Goal: Task Accomplishment & Management: Use online tool/utility

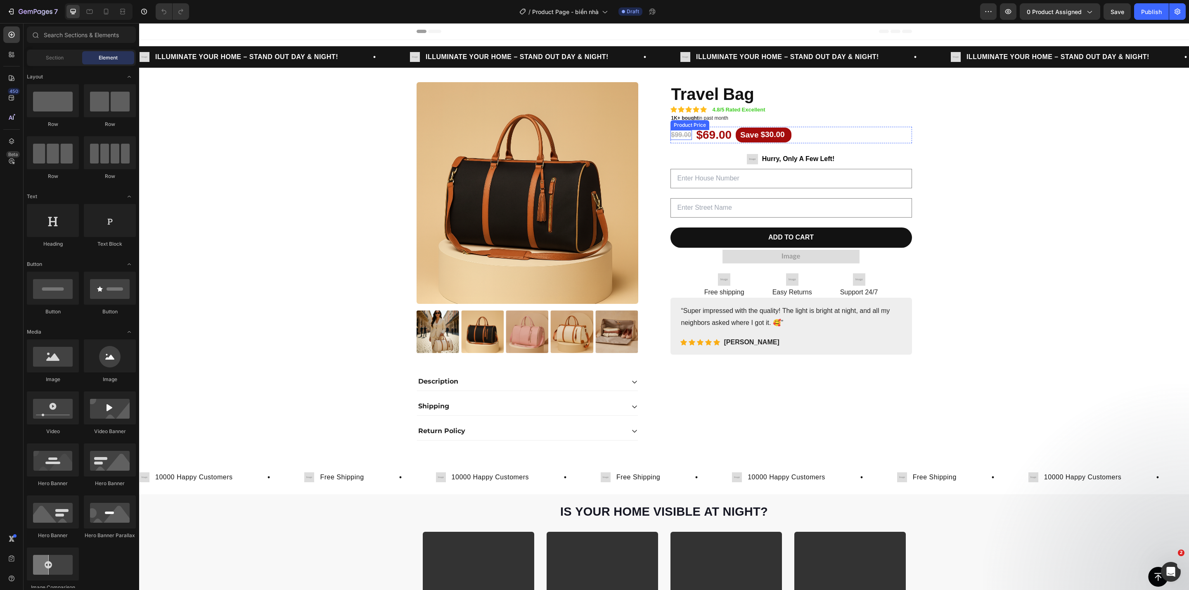
click at [583, 149] on img at bounding box center [528, 193] width 222 height 222
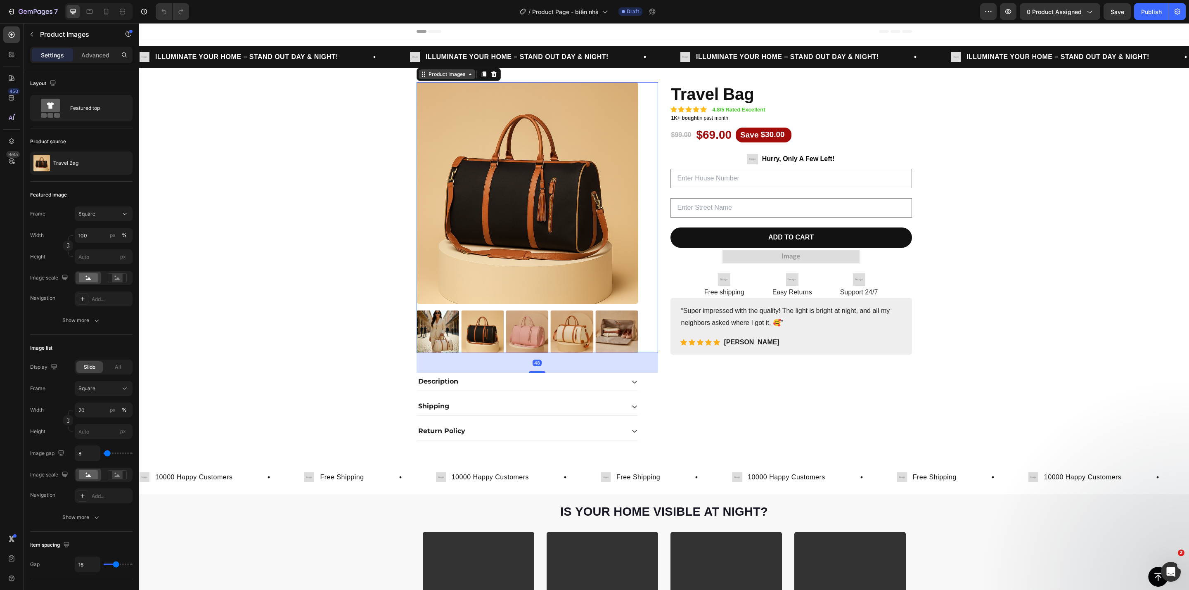
click at [429, 78] on div "Product Images" at bounding box center [447, 74] width 57 height 10
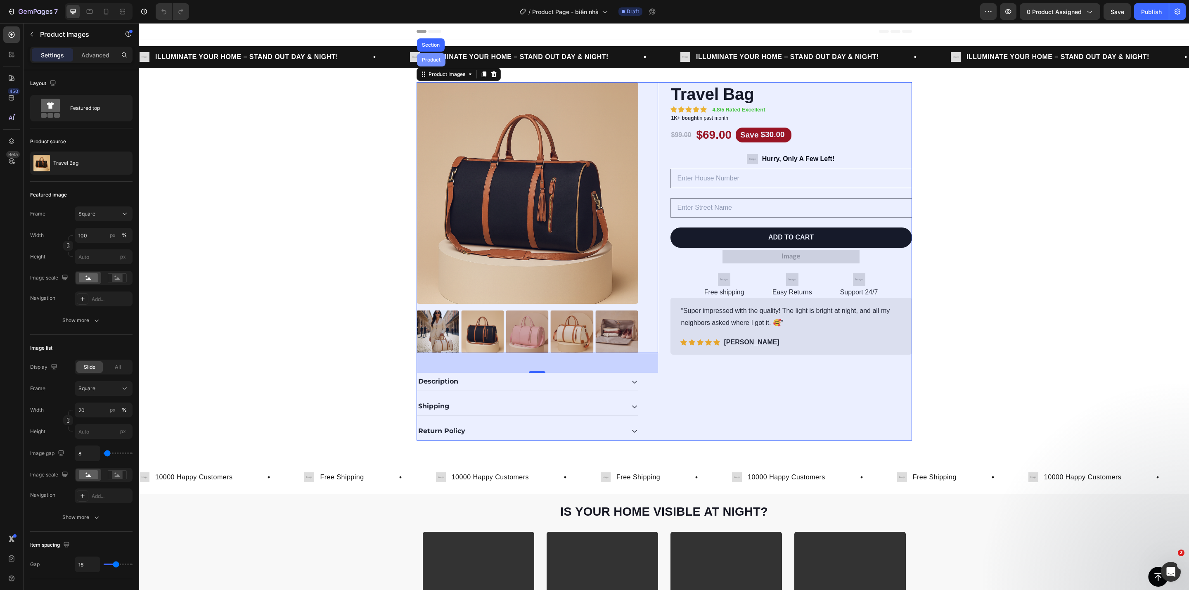
click at [427, 59] on div "Product" at bounding box center [431, 59] width 22 height 5
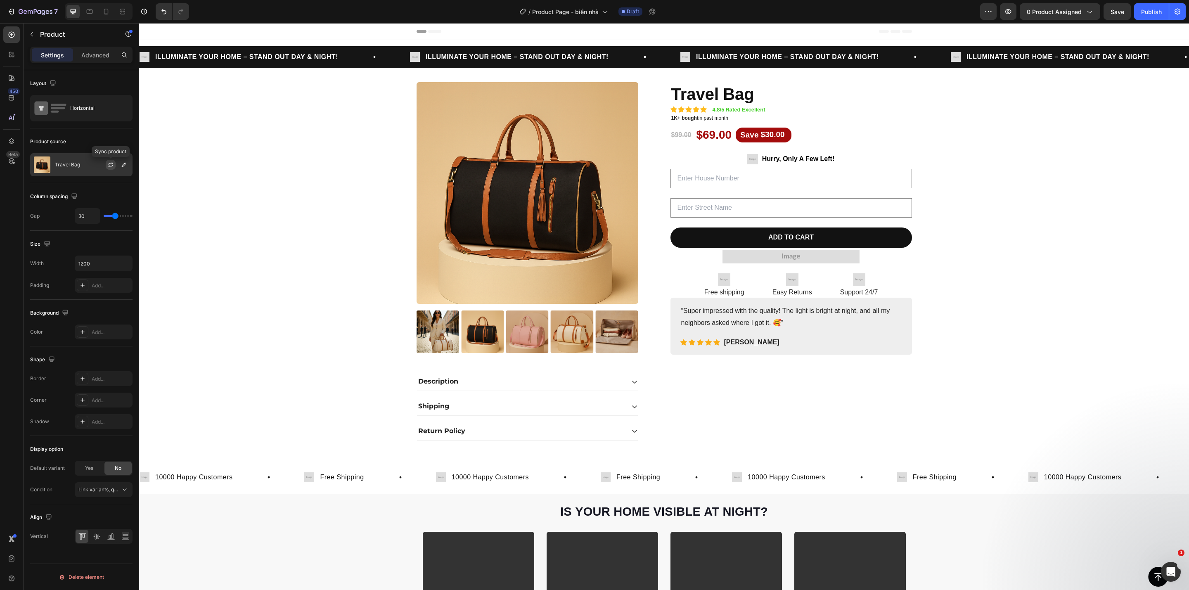
click at [110, 166] on icon "button" at bounding box center [110, 164] width 7 height 7
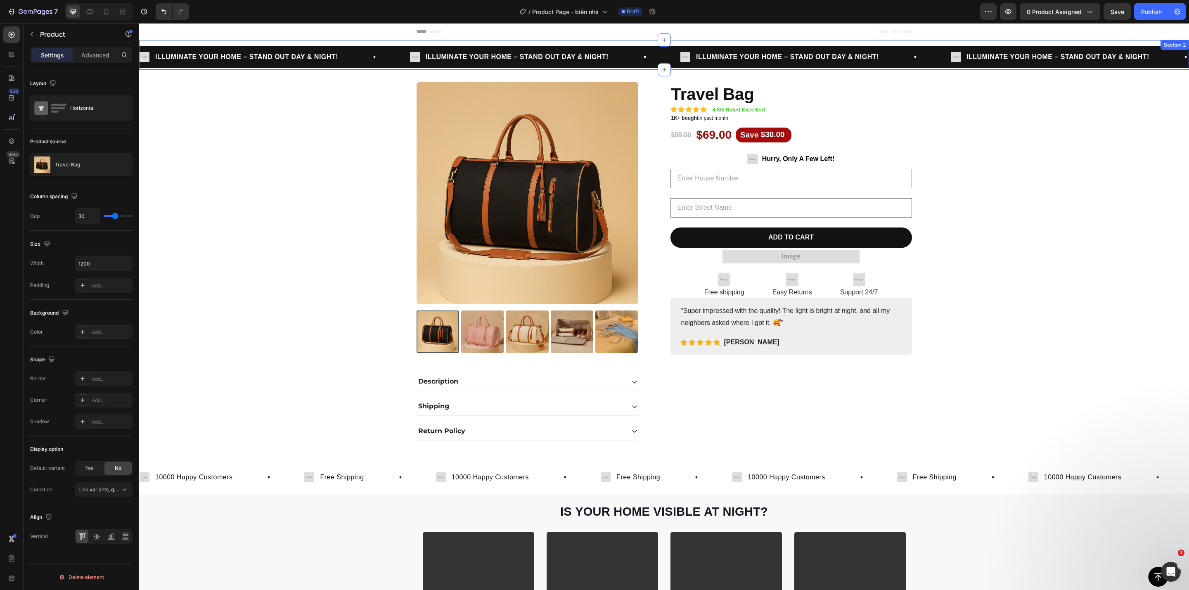
click at [684, 43] on div "Image ILLUMINATE YOUR HOME – STAND OUT DAY & NIGHT! Text Block Row Image ILLUMI…" at bounding box center [664, 55] width 1050 height 30
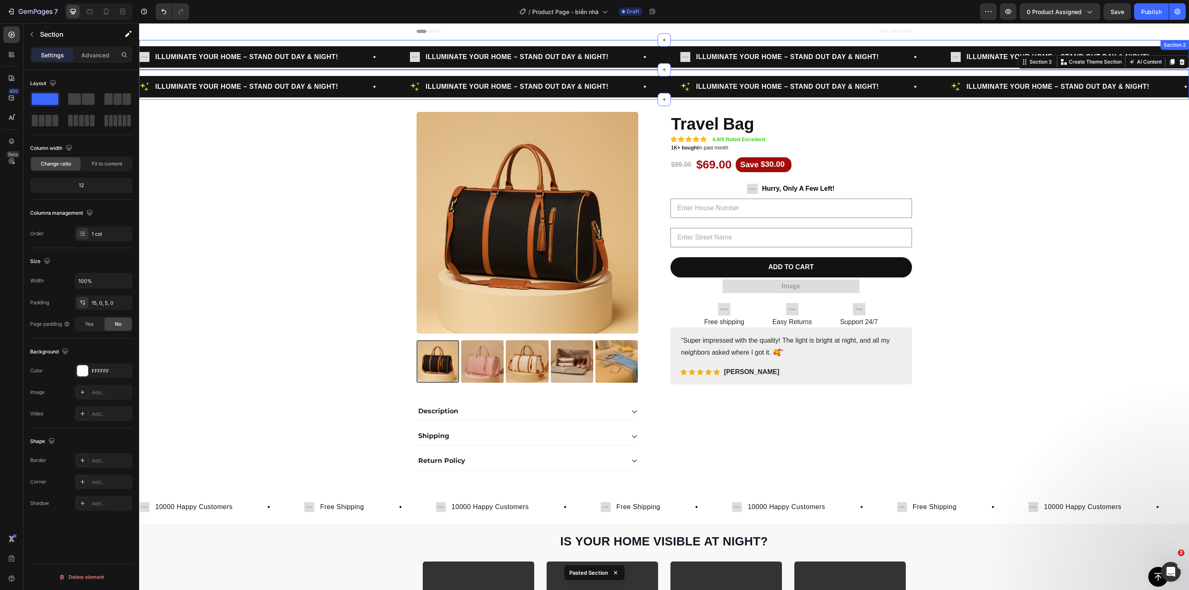
click at [701, 41] on div "Image ILLUMINATE YOUR HOME – STAND OUT DAY & NIGHT! Text Block Row Image ILLUMI…" at bounding box center [664, 55] width 1050 height 30
click at [1179, 48] on icon at bounding box center [1182, 48] width 7 height 7
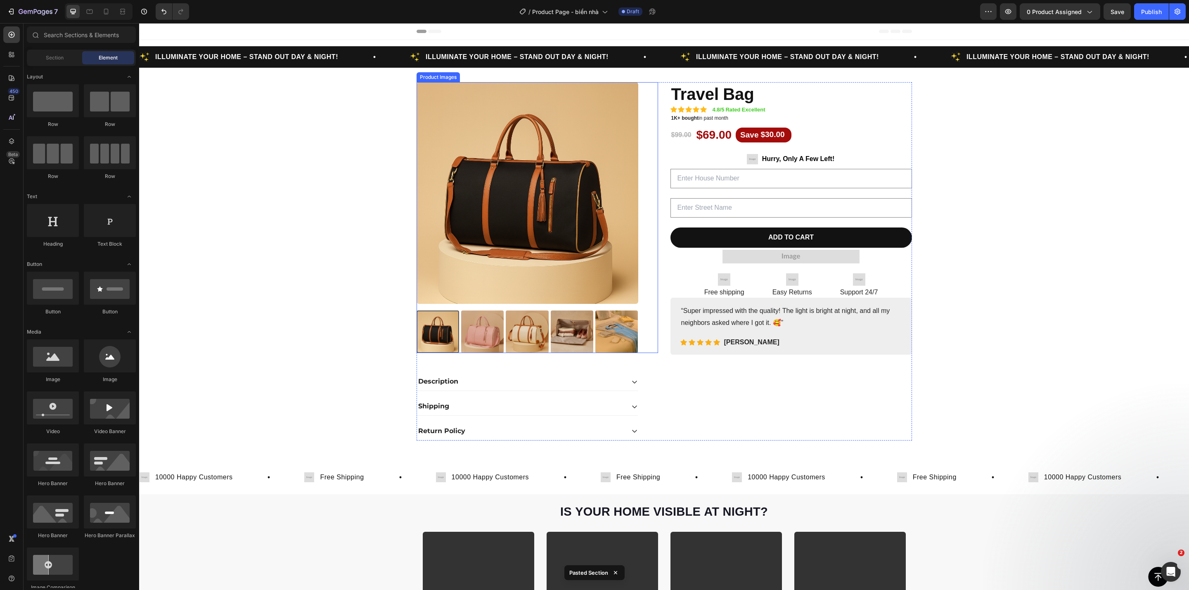
click at [540, 191] on img at bounding box center [528, 193] width 222 height 222
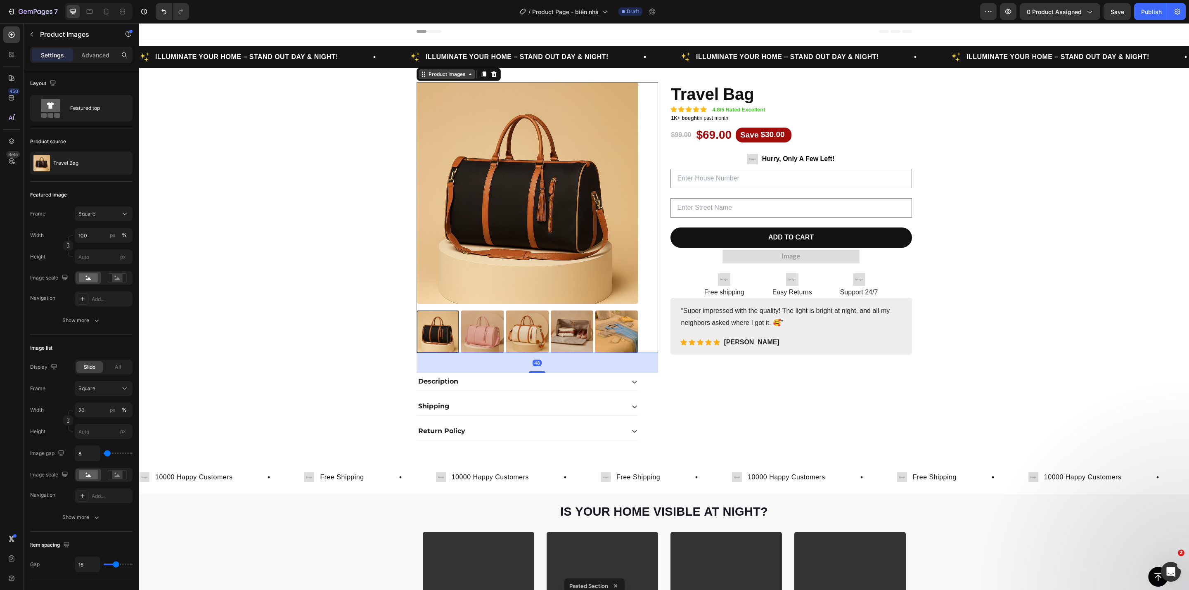
click at [438, 75] on div "Product Images" at bounding box center [447, 74] width 40 height 7
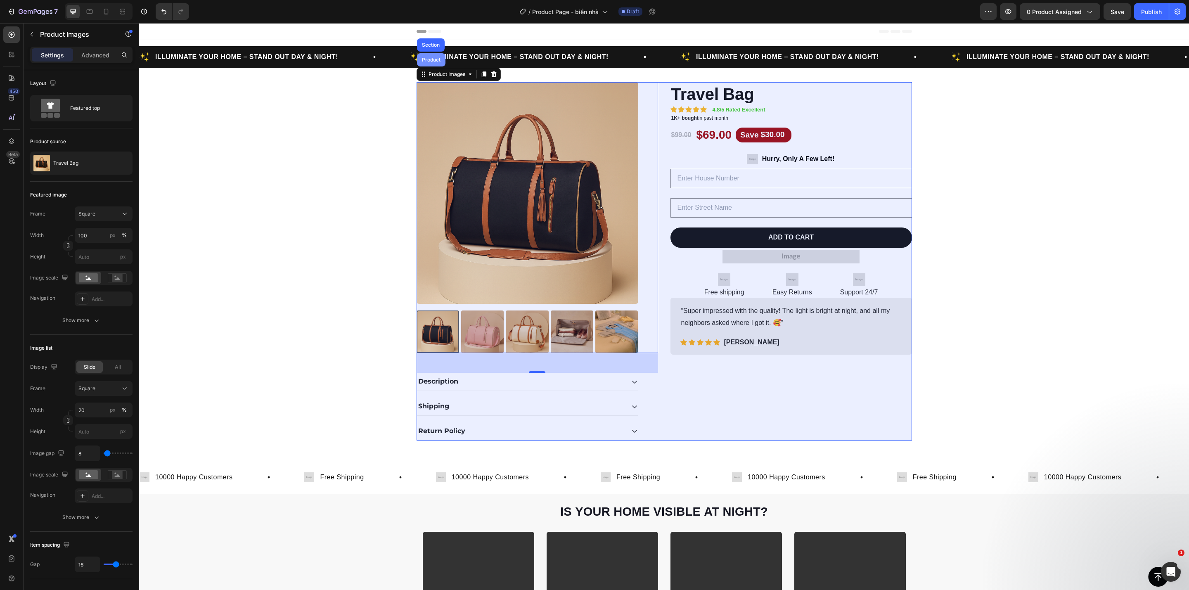
click at [425, 61] on div "Product" at bounding box center [431, 59] width 22 height 5
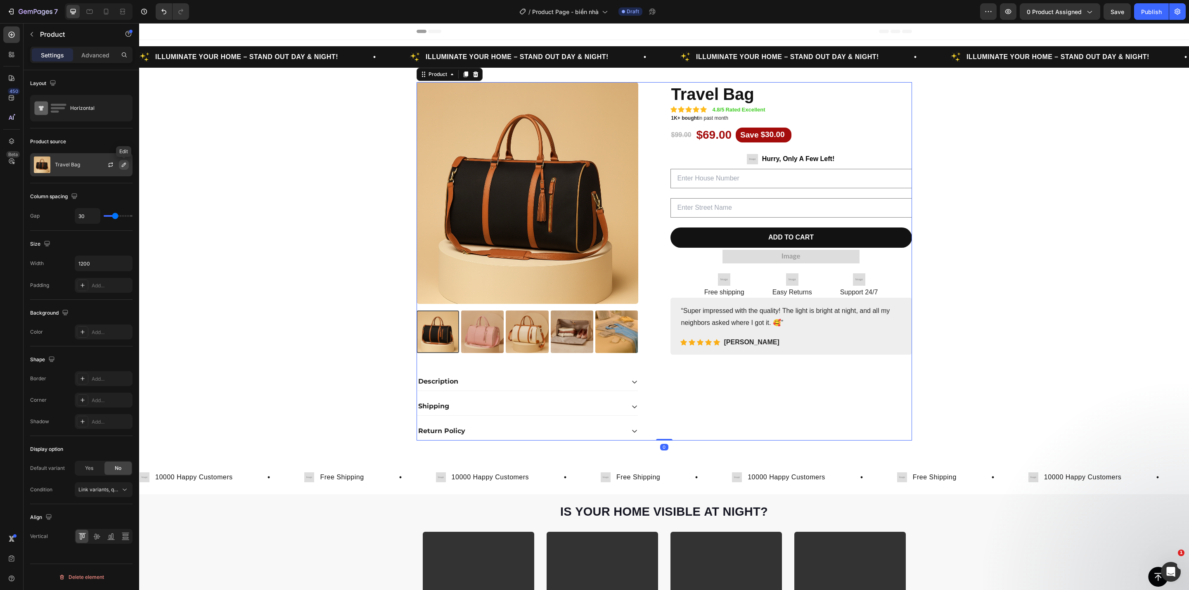
click at [119, 168] on button "button" at bounding box center [124, 165] width 10 height 10
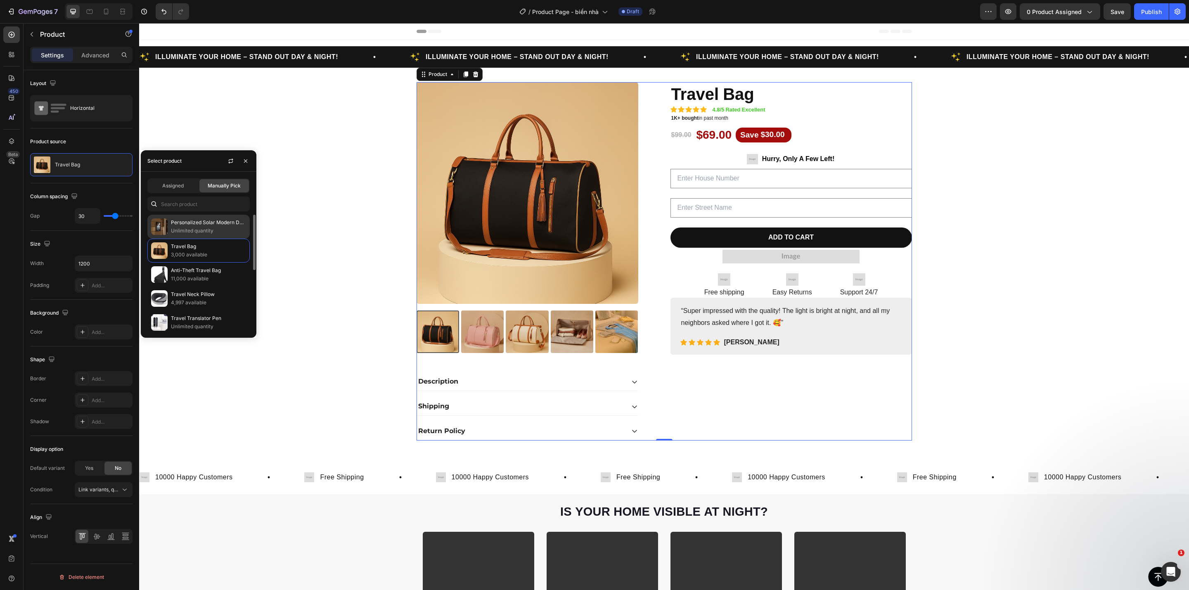
click at [208, 227] on p "Unlimited quantity" at bounding box center [208, 231] width 75 height 8
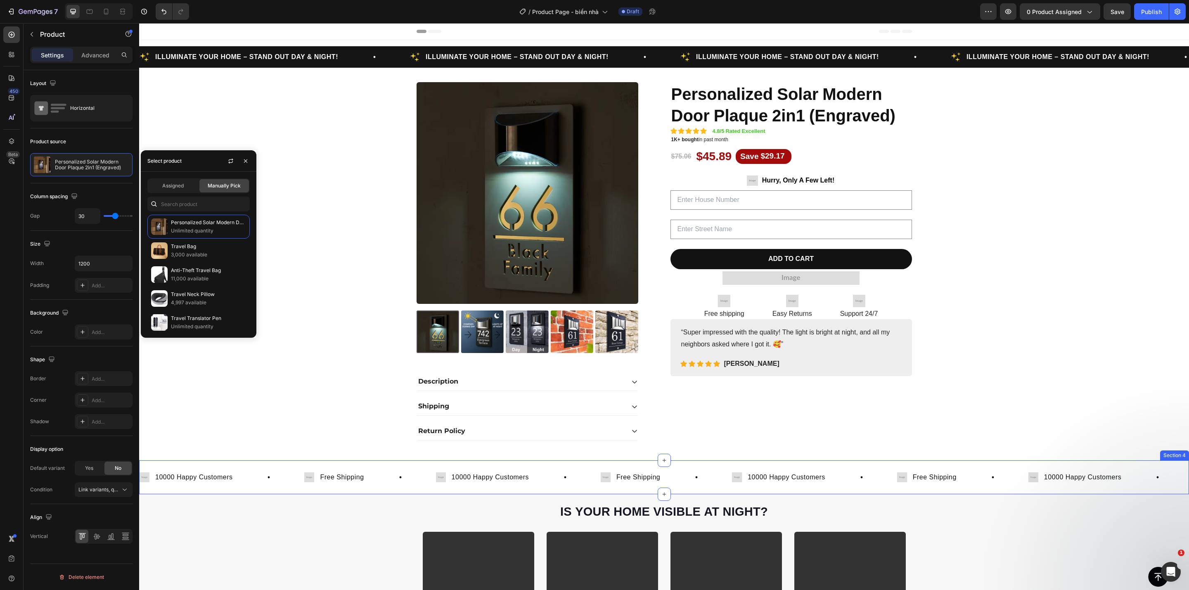
click at [452, 464] on div "Image 10000 Happy Customers Text Block Row Image Free Shipping Text Block Row I…" at bounding box center [664, 477] width 1050 height 34
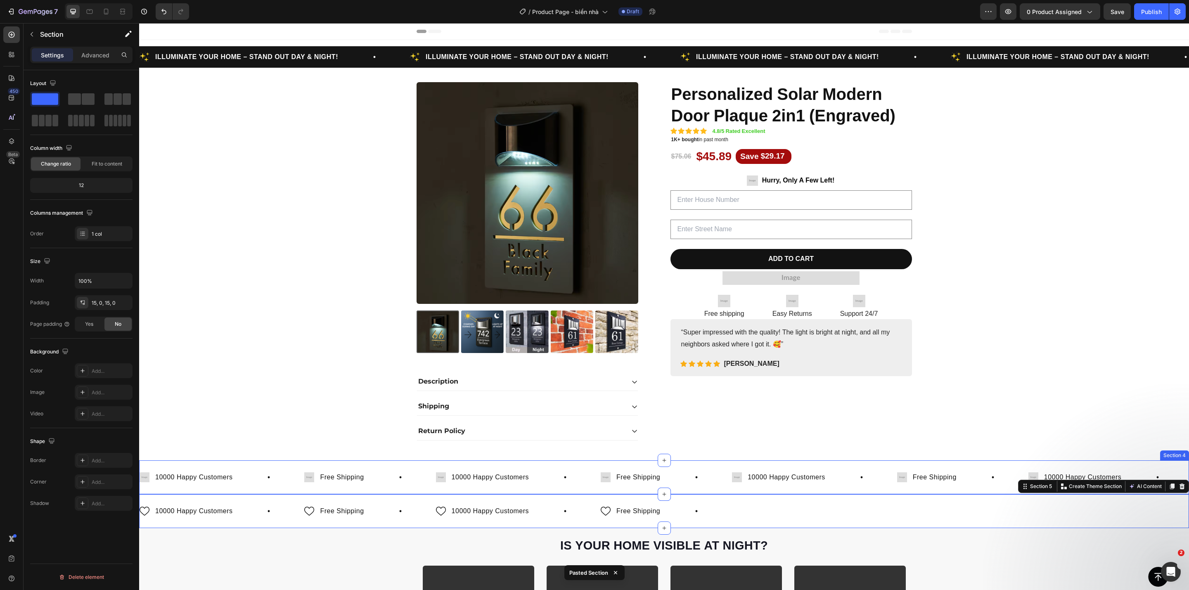
click at [462, 464] on div "Image 10000 Happy Customers Text Block Row Image Free Shipping Text Block Row I…" at bounding box center [664, 477] width 1050 height 34
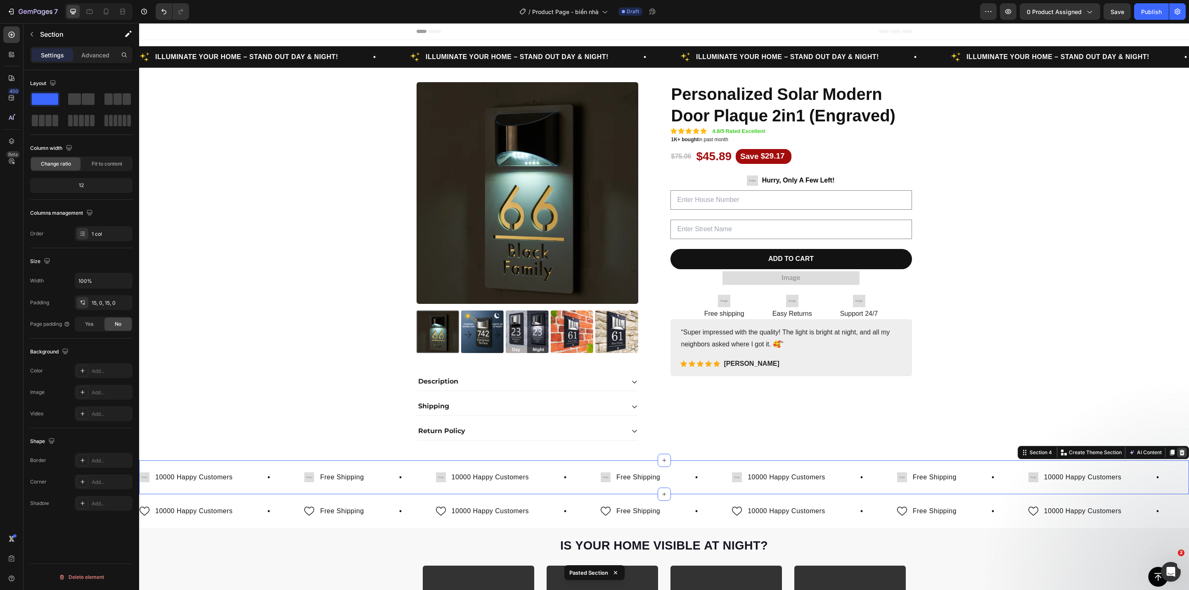
click at [1180, 455] on icon at bounding box center [1182, 453] width 5 height 6
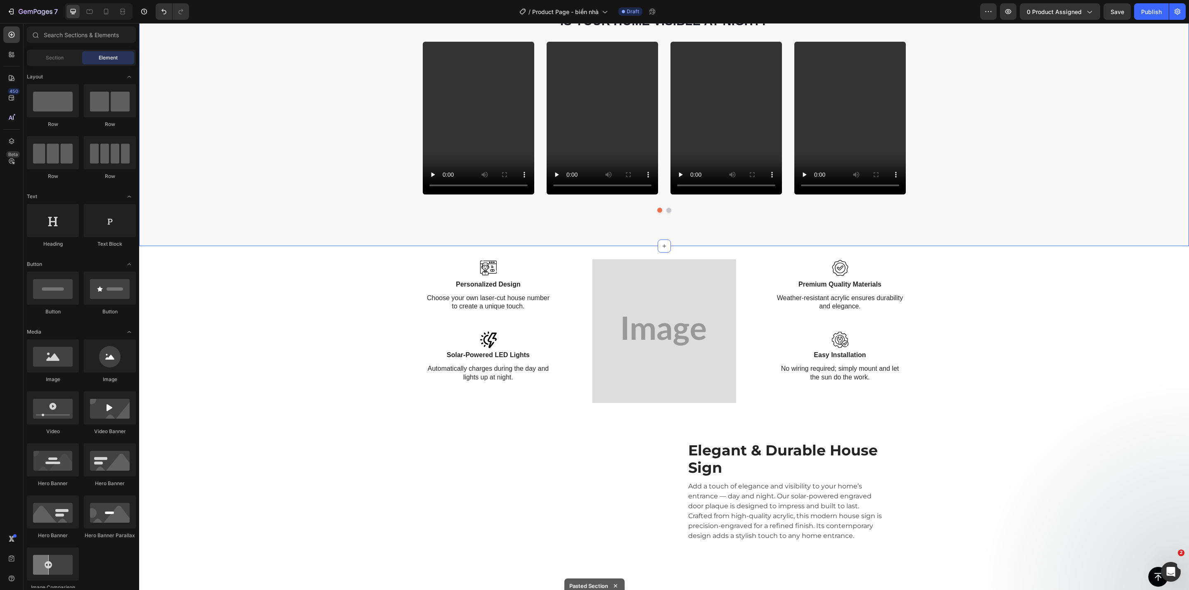
scroll to position [495, 0]
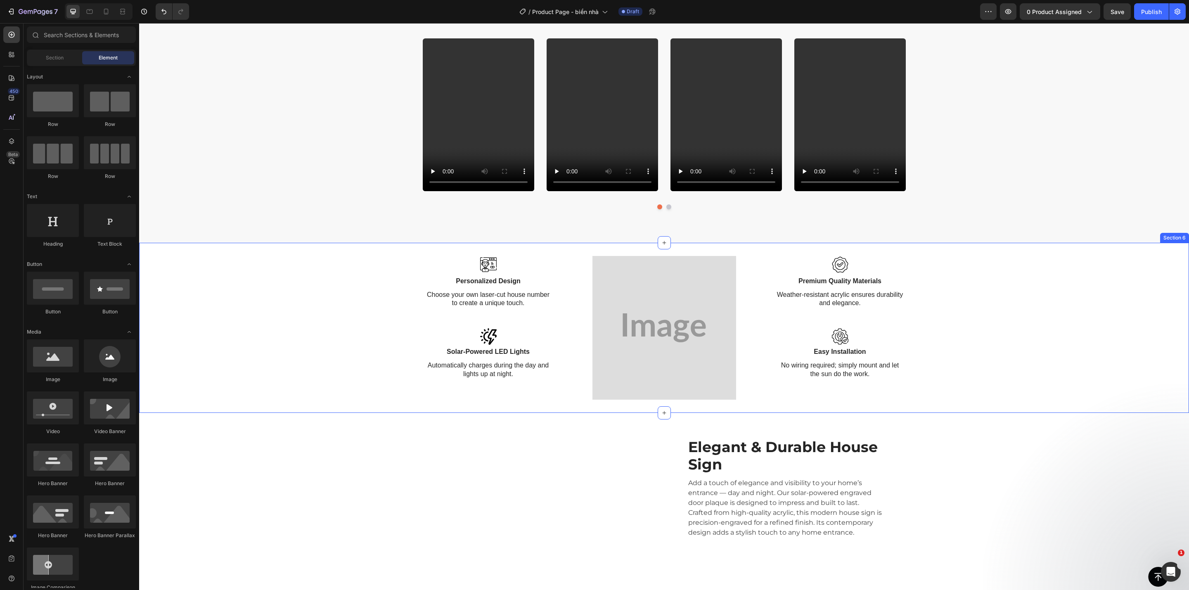
click at [351, 342] on div "Created by potrace 1.16, written by [PERSON_NAME] [DATE]-[DATE] Icon Personaliz…" at bounding box center [664, 328] width 1050 height 144
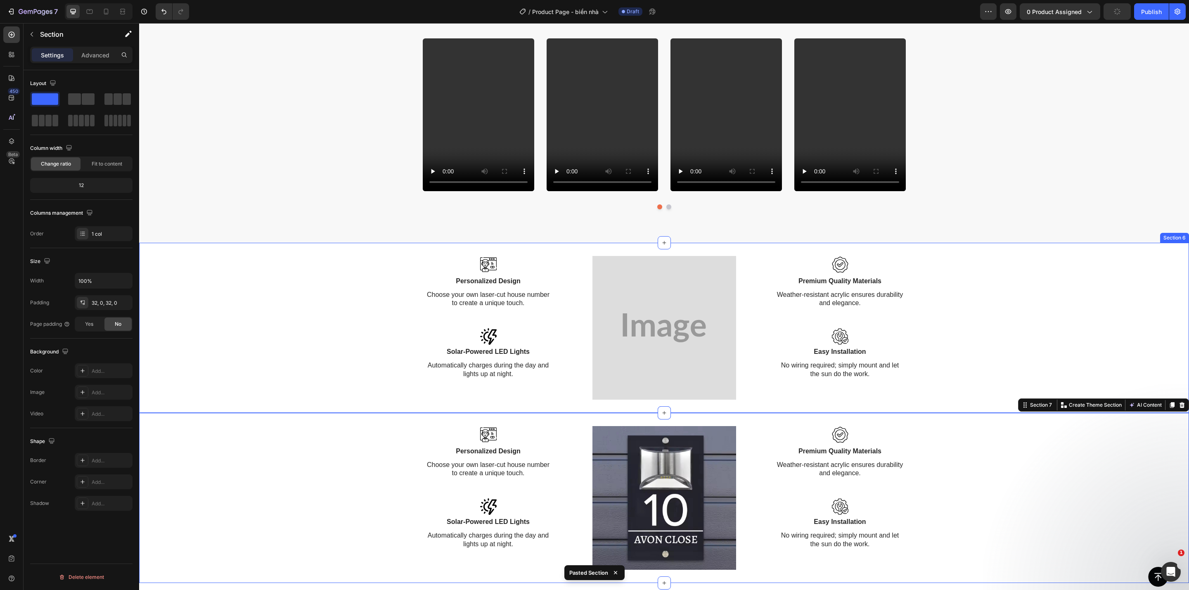
click at [960, 258] on div "Created by potrace 1.16, written by [PERSON_NAME] [DATE]-[DATE] Icon Personaliz…" at bounding box center [664, 328] width 1050 height 144
click at [1179, 235] on icon at bounding box center [1182, 235] width 7 height 7
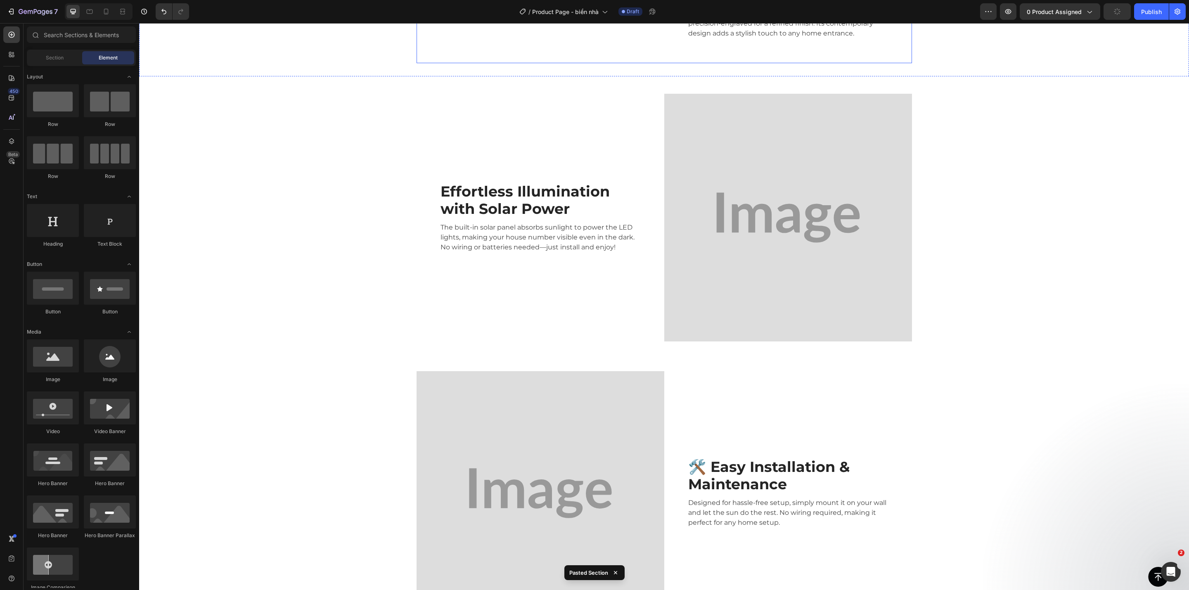
scroll to position [1053, 0]
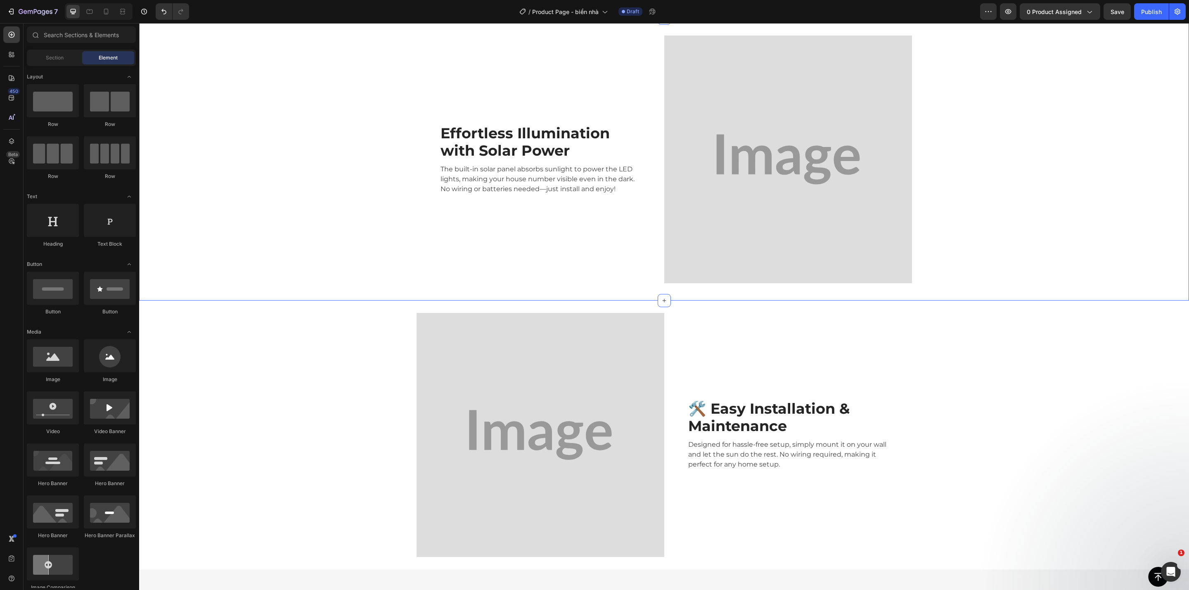
click at [276, 285] on div "Effortless Illumination with Solar Power Heading The built-in solar panel absor…" at bounding box center [664, 159] width 1050 height 256
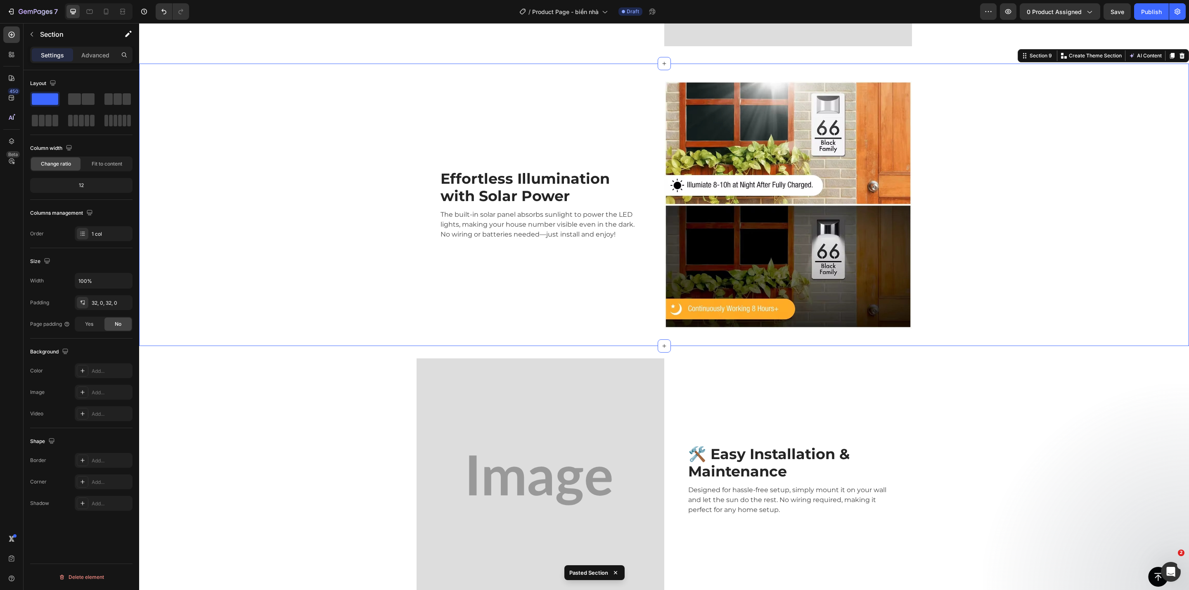
scroll to position [1425, 0]
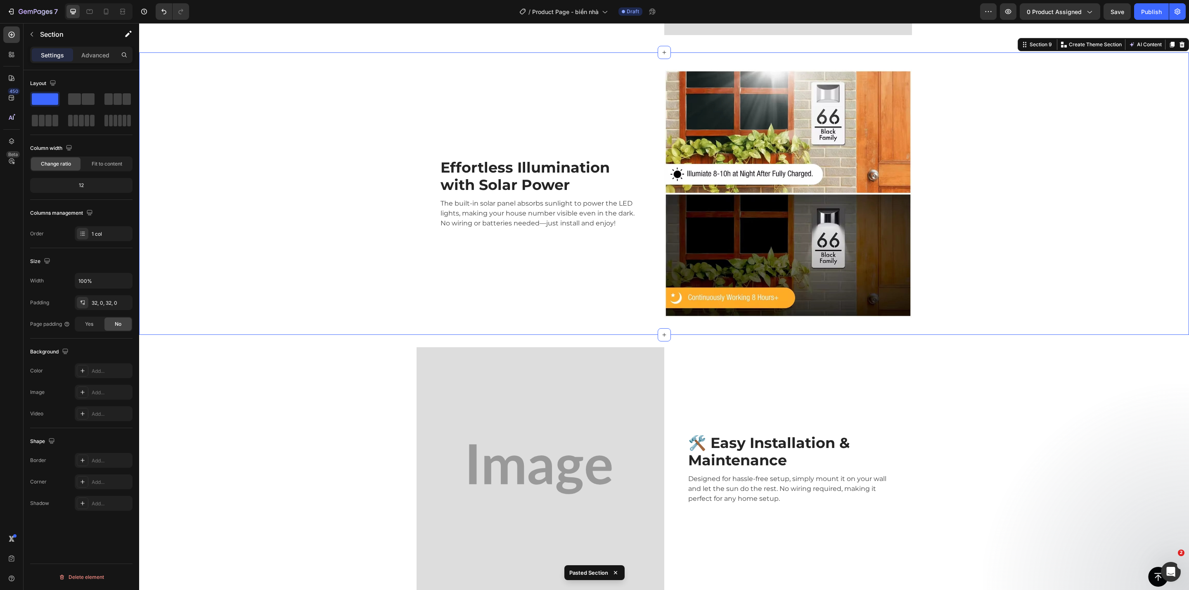
click at [1102, 84] on div "Effortless Illumination with Solar Power Heading The built-in solar panel absor…" at bounding box center [664, 194] width 1050 height 256
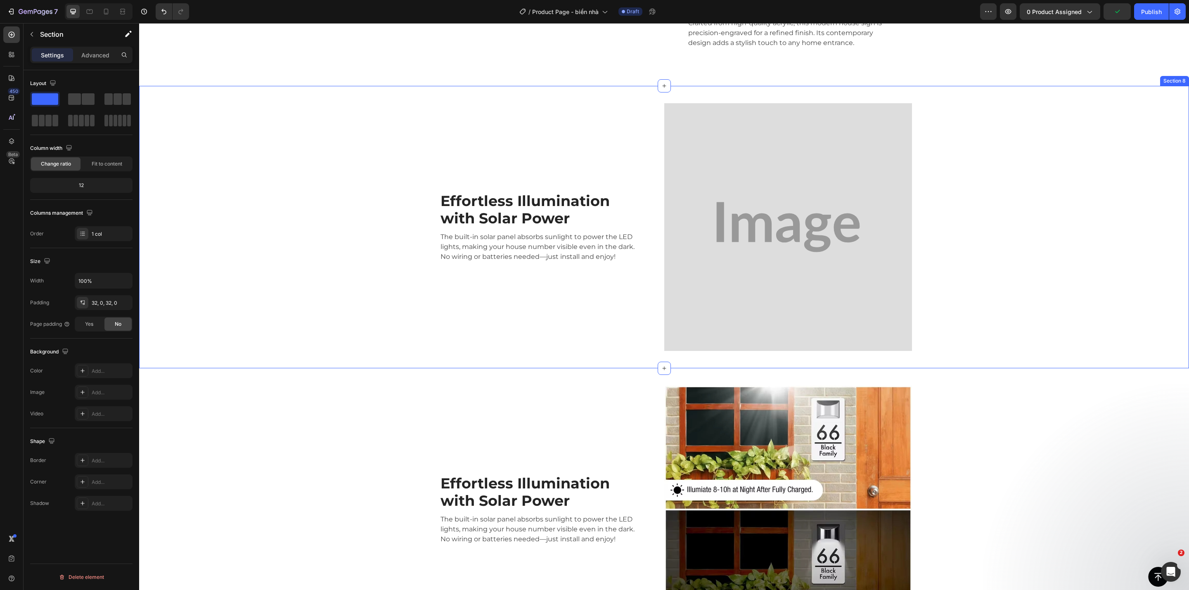
scroll to position [1096, 0]
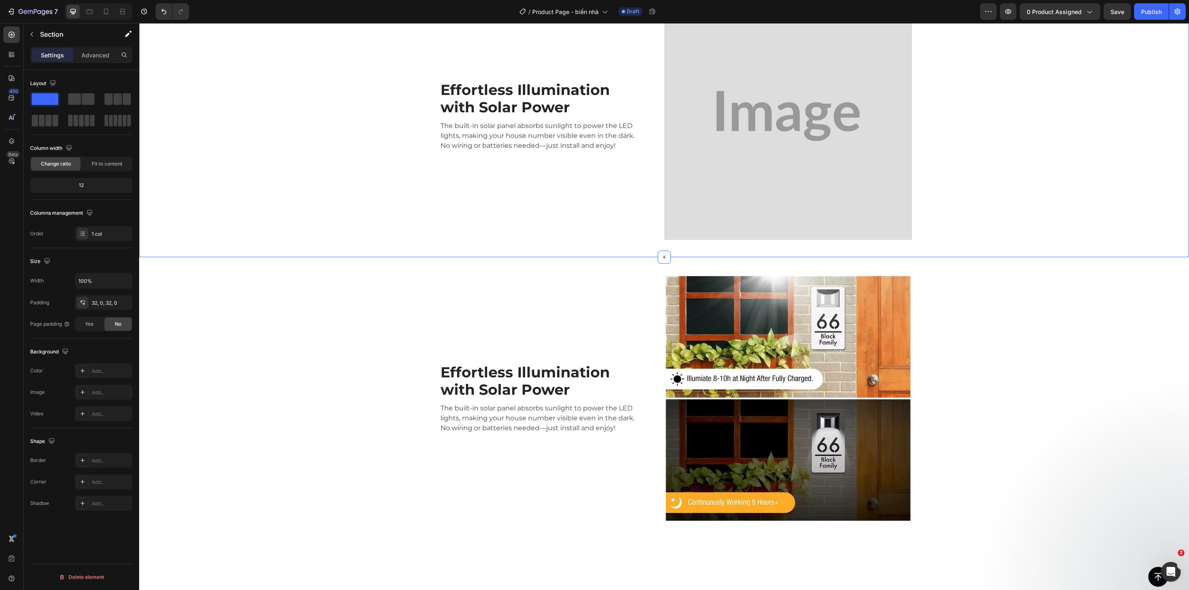
click at [1088, 153] on div "Effortless Illumination with Solar Power Heading The built-in solar panel absor…" at bounding box center [664, 116] width 1050 height 256
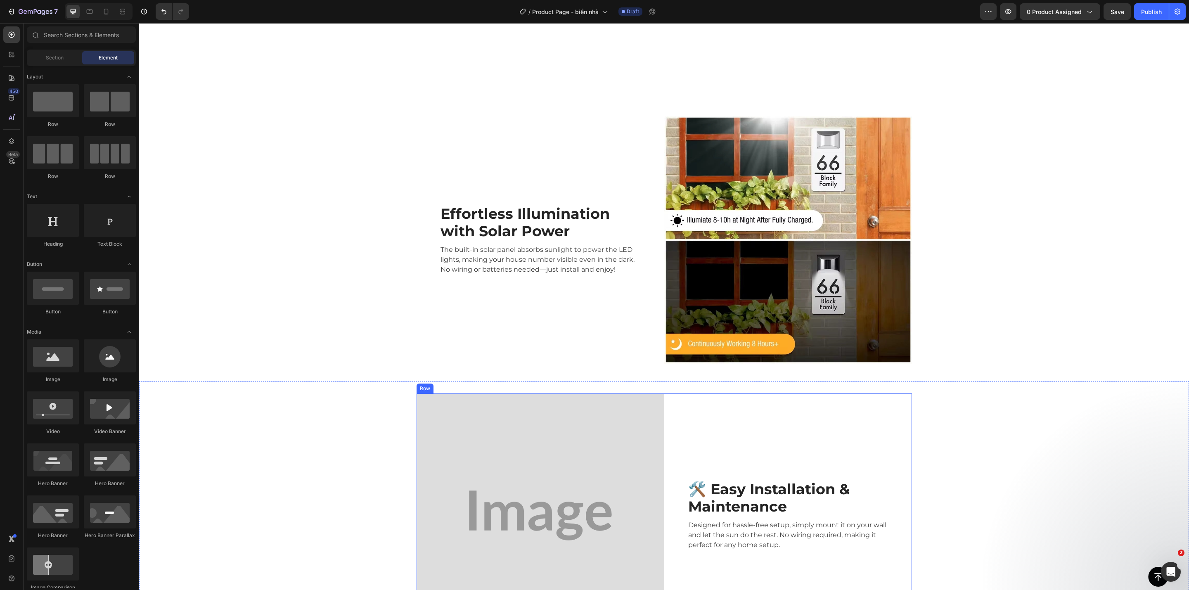
scroll to position [1282, 0]
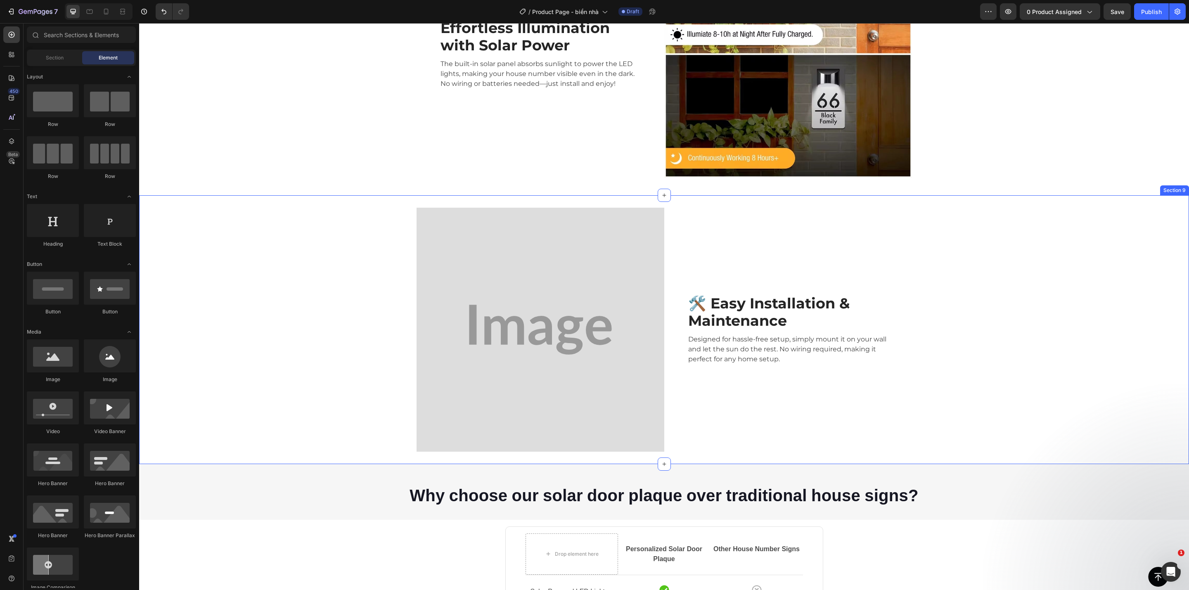
click at [329, 308] on div "Image 🛠️ Easy Installation & Maintenance Heading Designed for hassle-free setup…" at bounding box center [664, 336] width 1038 height 256
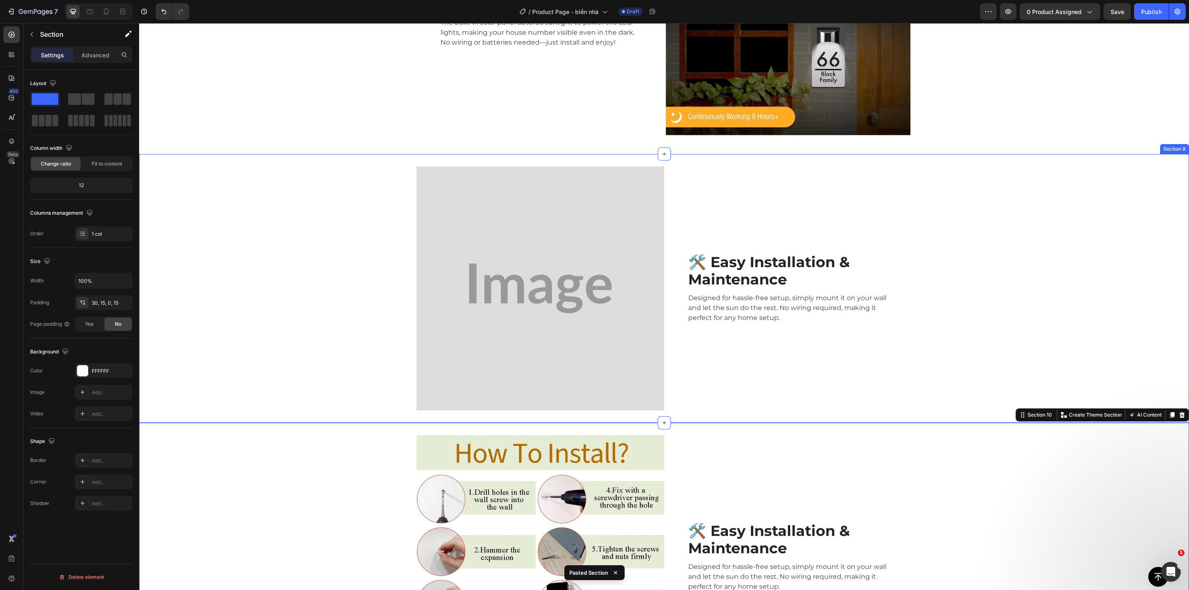
scroll to position [1322, 0]
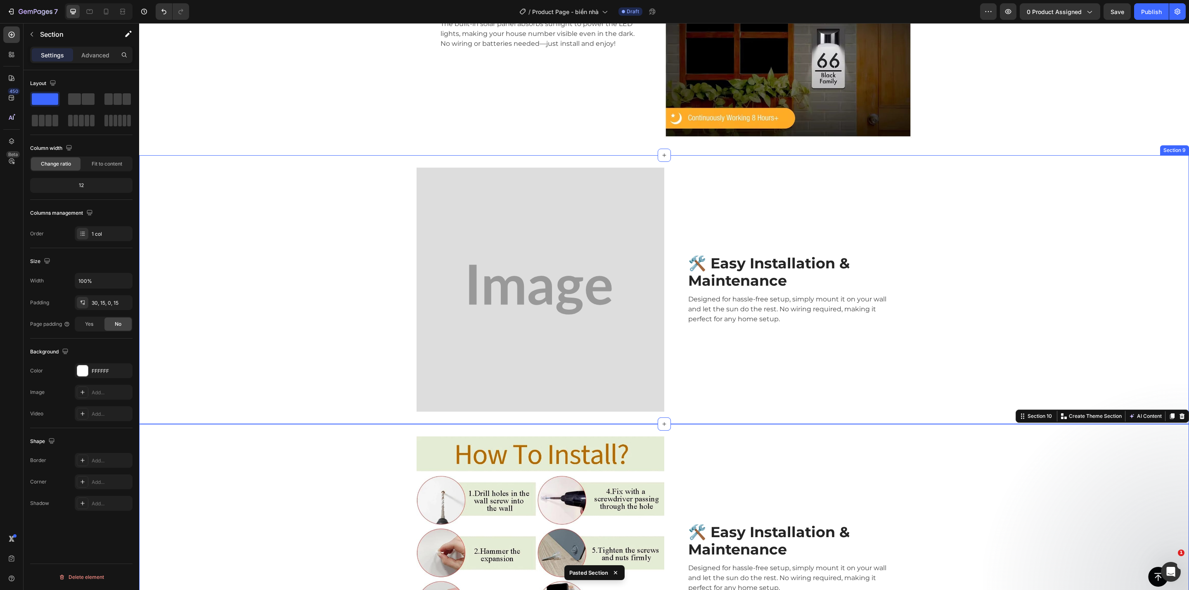
click at [1040, 189] on div "Image 🛠️ Easy Installation & Maintenance Heading Designed for hassle-free setup…" at bounding box center [664, 296] width 1038 height 256
click at [1179, 147] on icon at bounding box center [1182, 147] width 7 height 7
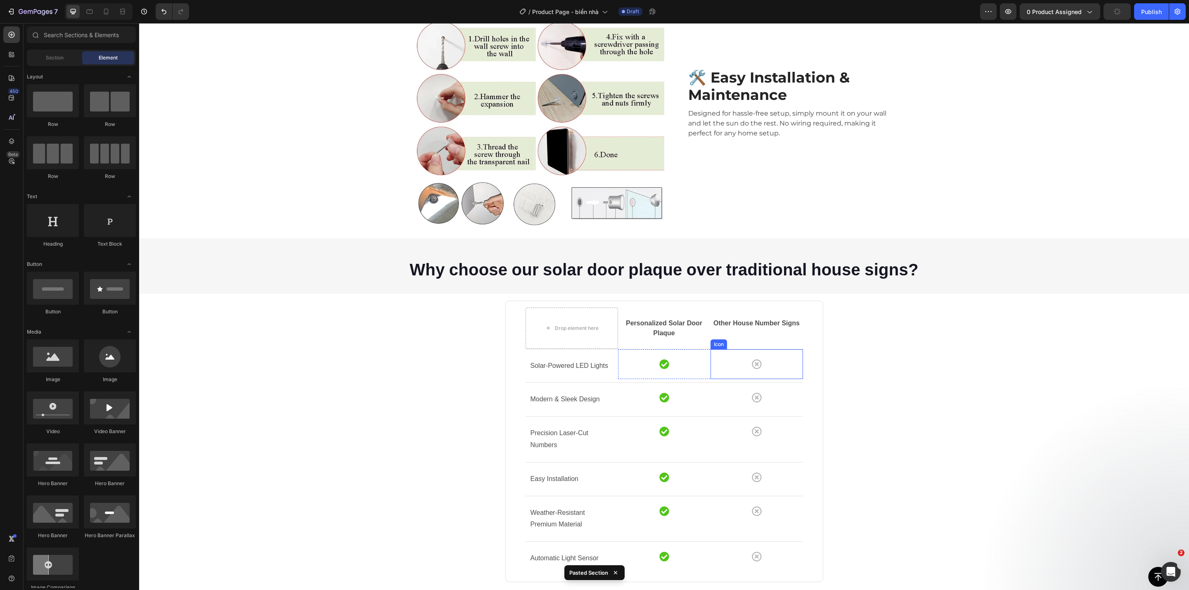
scroll to position [1694, 0]
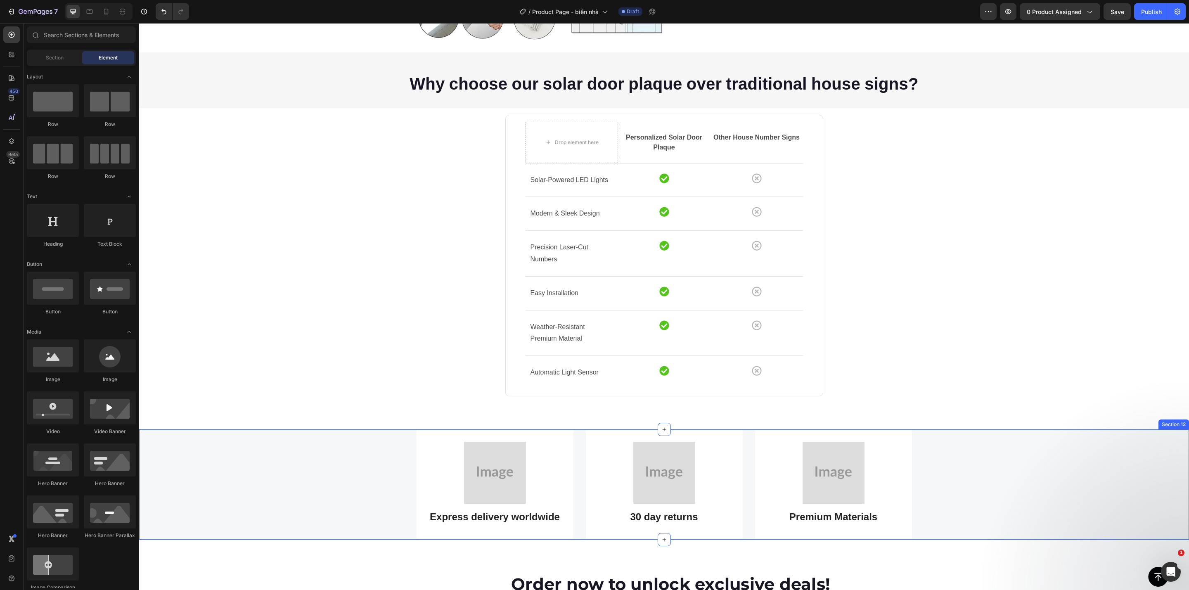
click at [235, 471] on div "Image Express delivery worldwide Heading Row Image 30 day returns Heading Row I…" at bounding box center [664, 484] width 1038 height 110
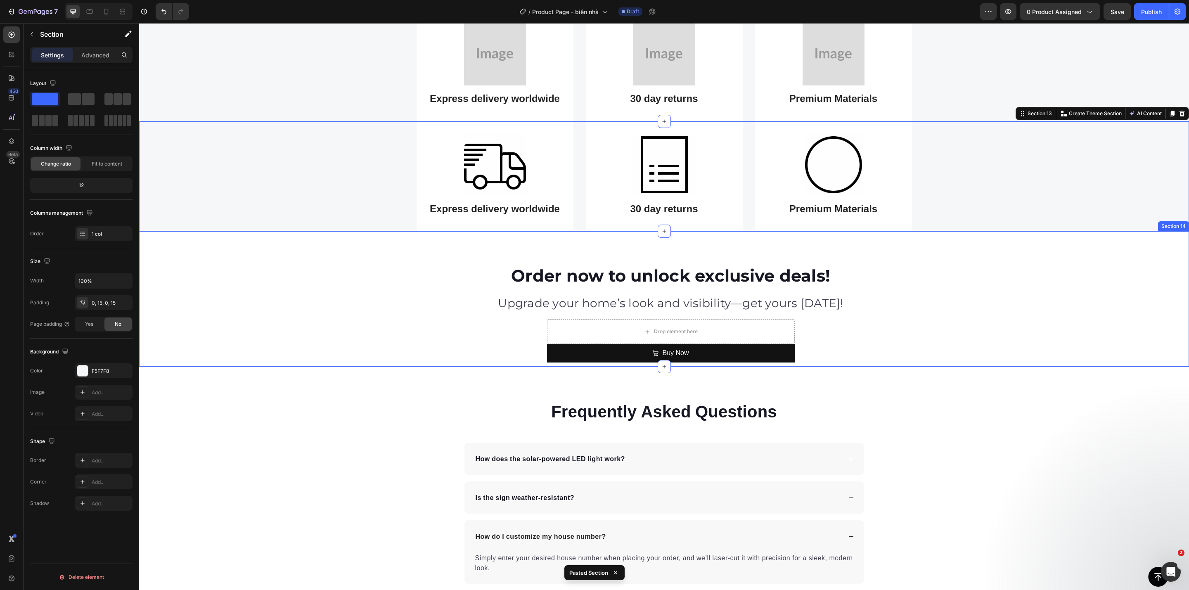
scroll to position [1997, 0]
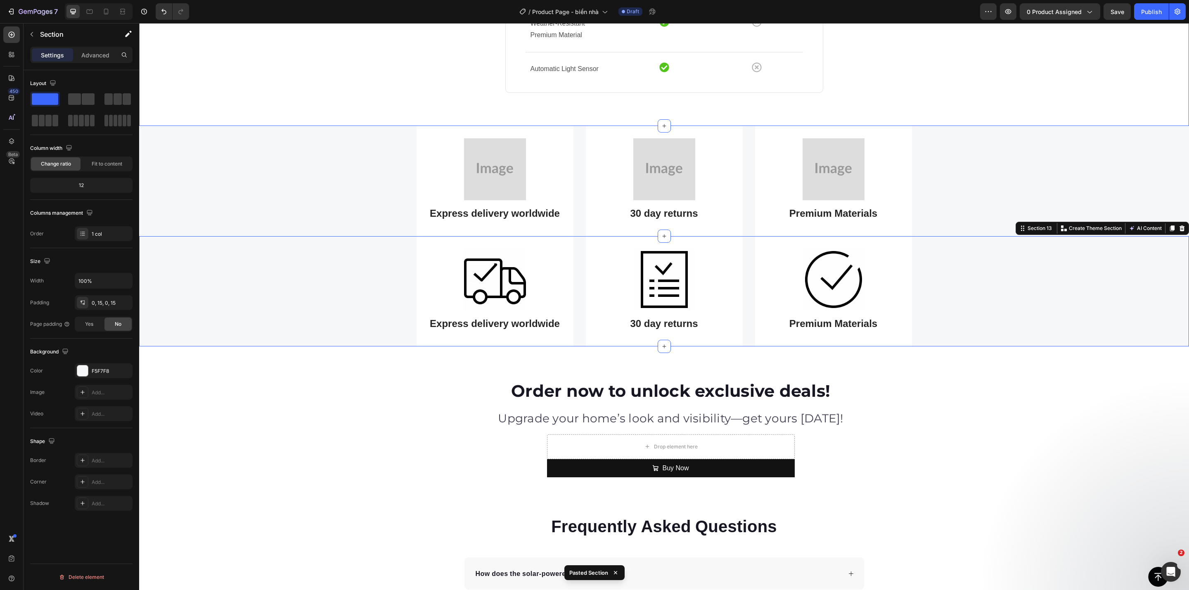
click at [263, 146] on div "Image Express delivery worldwide Heading Row Image 30 day returns Heading Row I…" at bounding box center [664, 181] width 1038 height 110
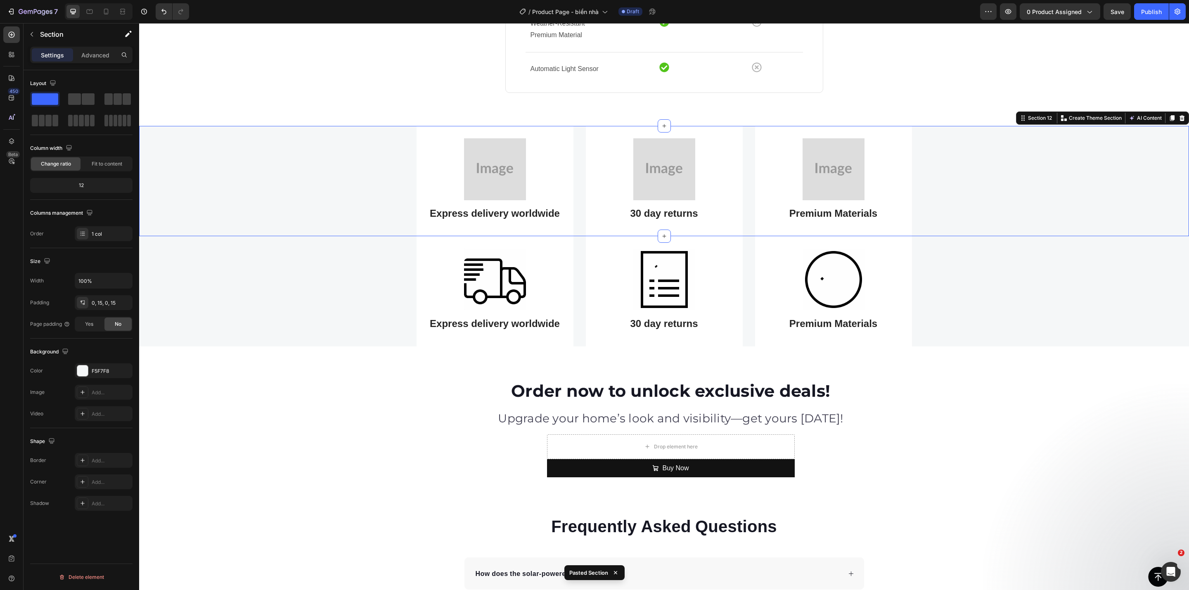
click at [1180, 119] on icon at bounding box center [1182, 118] width 5 height 6
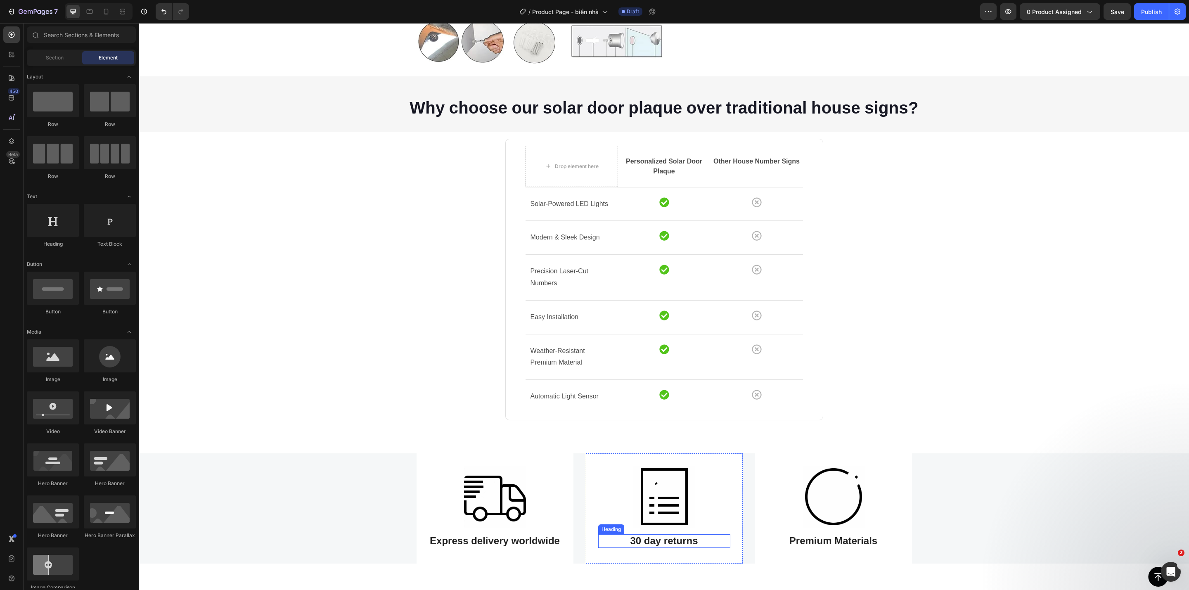
scroll to position [1528, 0]
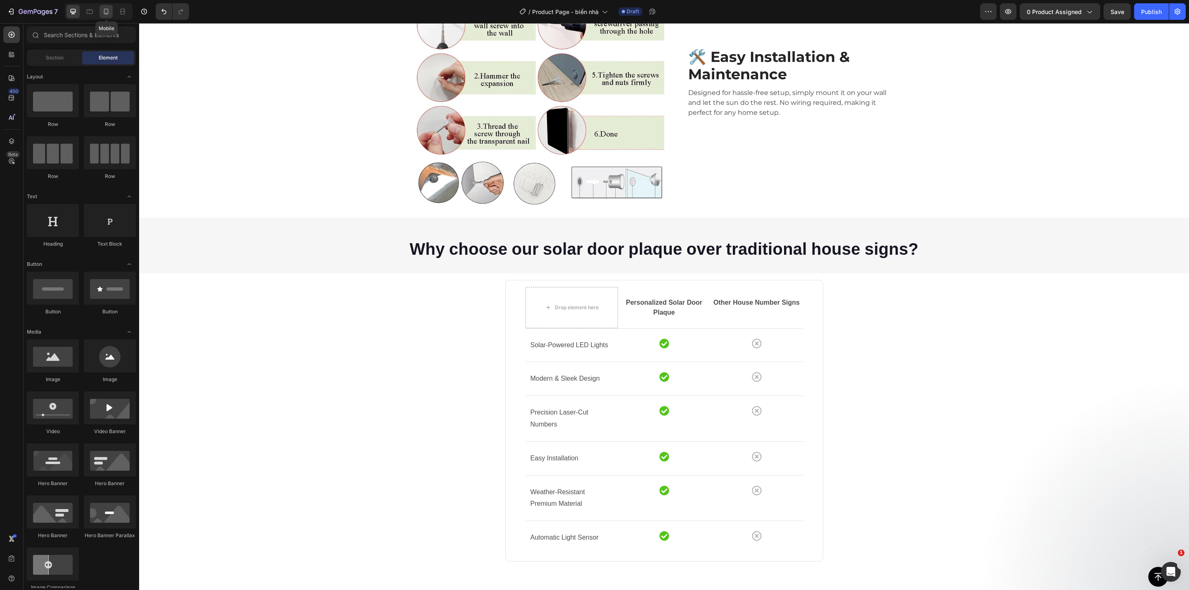
click at [106, 11] on icon at bounding box center [106, 11] width 8 height 8
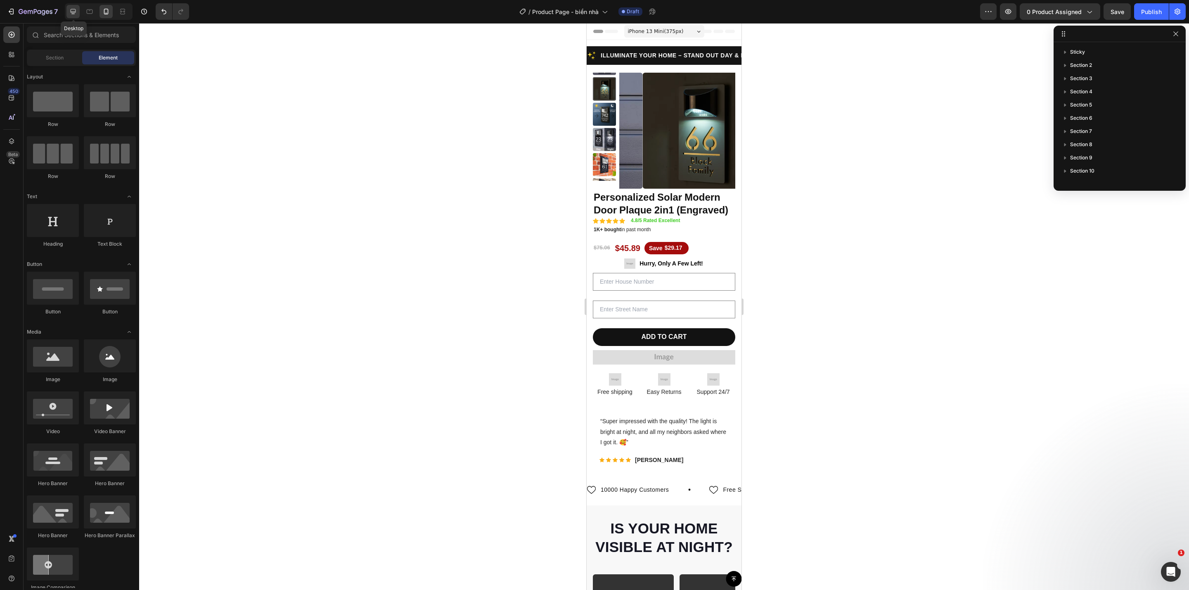
click at [76, 12] on icon at bounding box center [73, 11] width 8 height 8
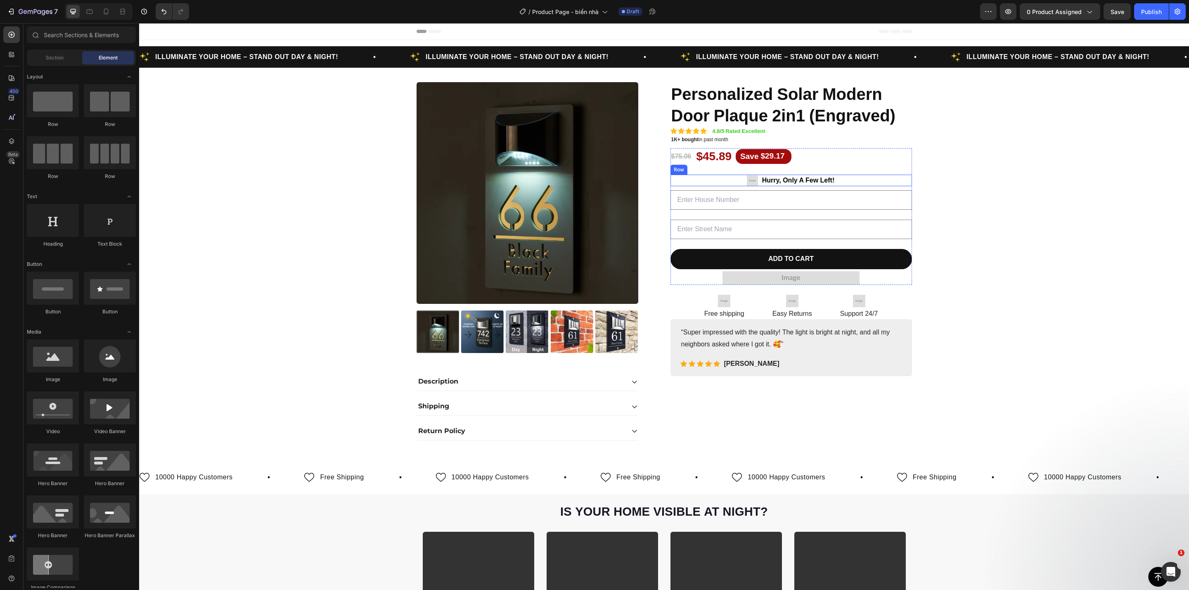
click at [886, 177] on div "Image Hurry, Only A Few Left! Text block Row" at bounding box center [791, 181] width 242 height 12
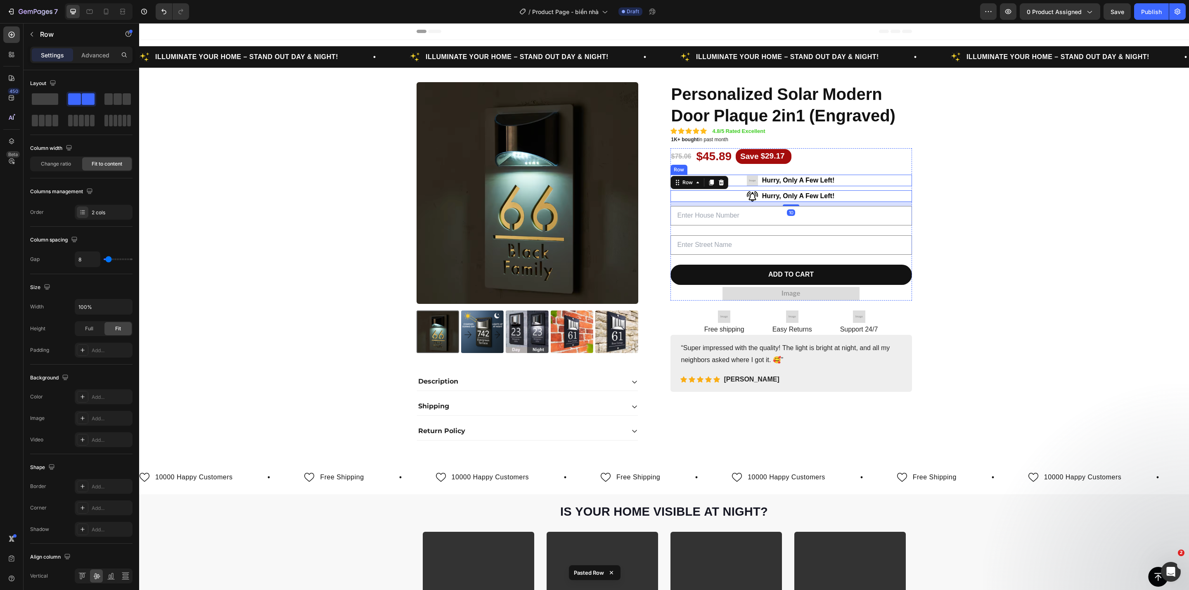
click at [858, 179] on div "Image Hurry, Only A Few Left! Text block Row" at bounding box center [791, 181] width 242 height 12
click at [719, 165] on icon at bounding box center [721, 166] width 7 height 7
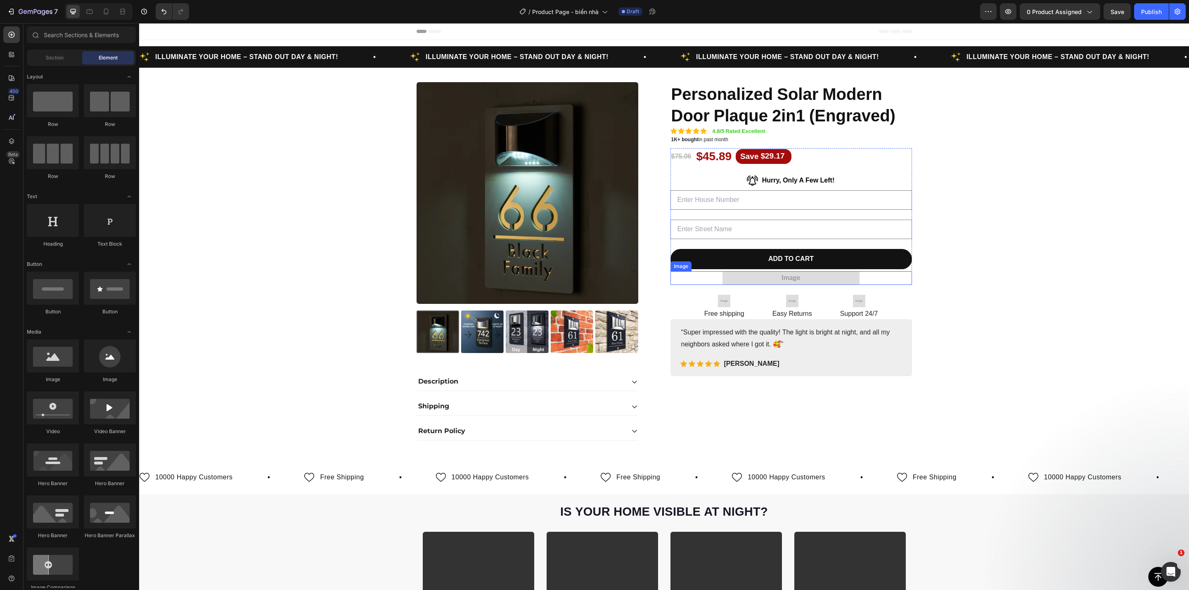
click at [881, 276] on div at bounding box center [791, 278] width 242 height 14
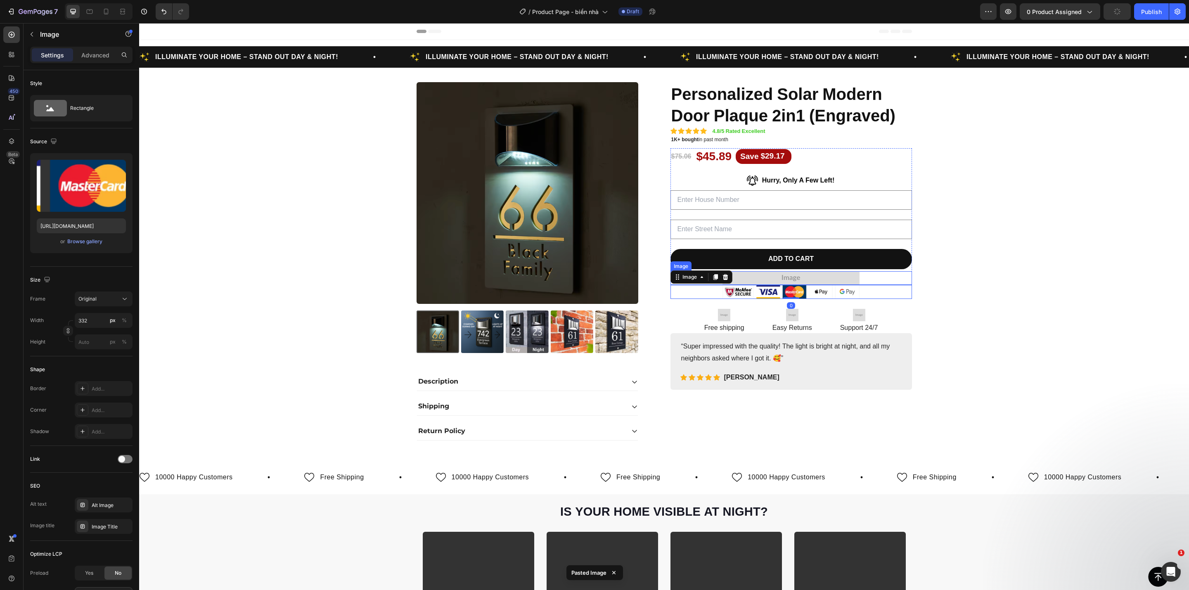
click at [877, 279] on div at bounding box center [791, 278] width 242 height 14
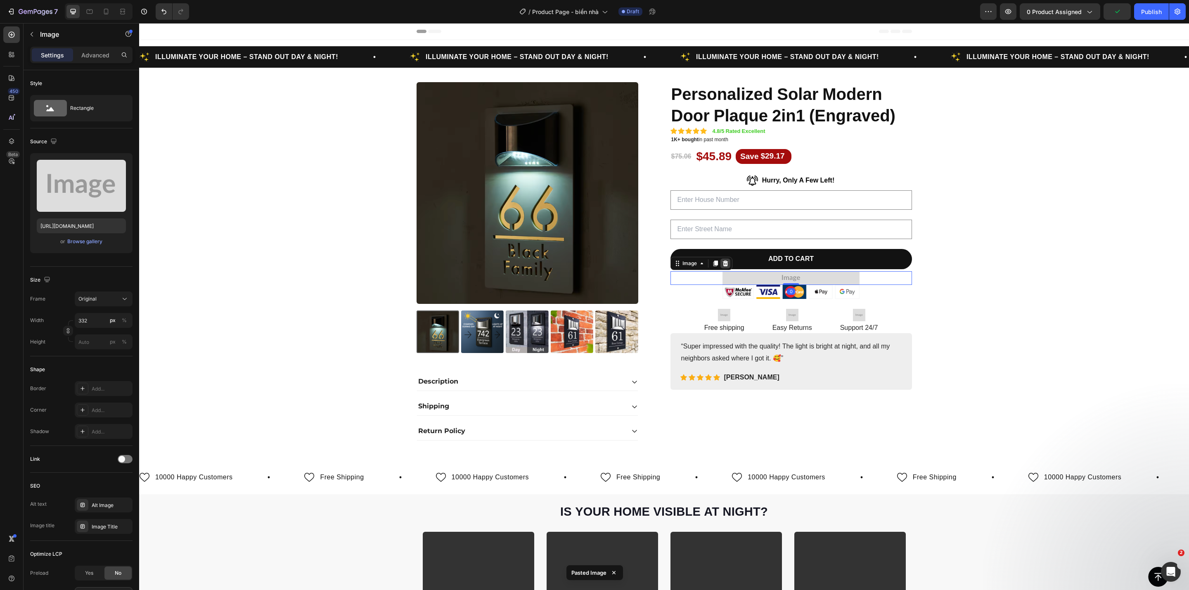
click at [720, 268] on div at bounding box center [725, 263] width 10 height 10
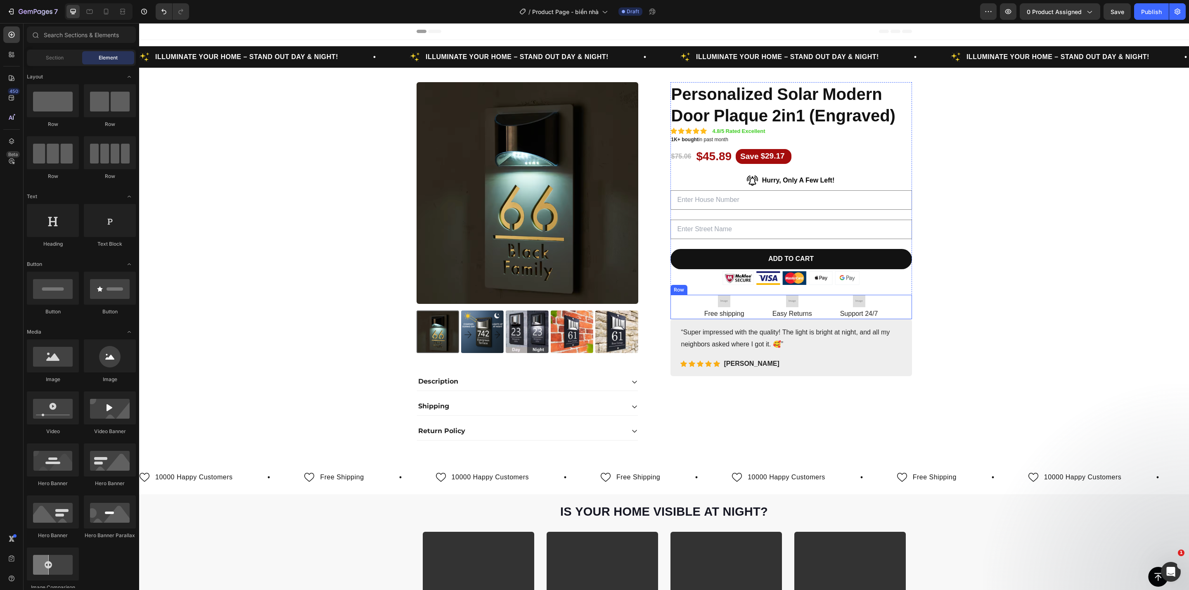
click at [886, 310] on div "Image Free shipping Text Block Image Easy Returns Text Block Image Support 24/7…" at bounding box center [791, 307] width 242 height 24
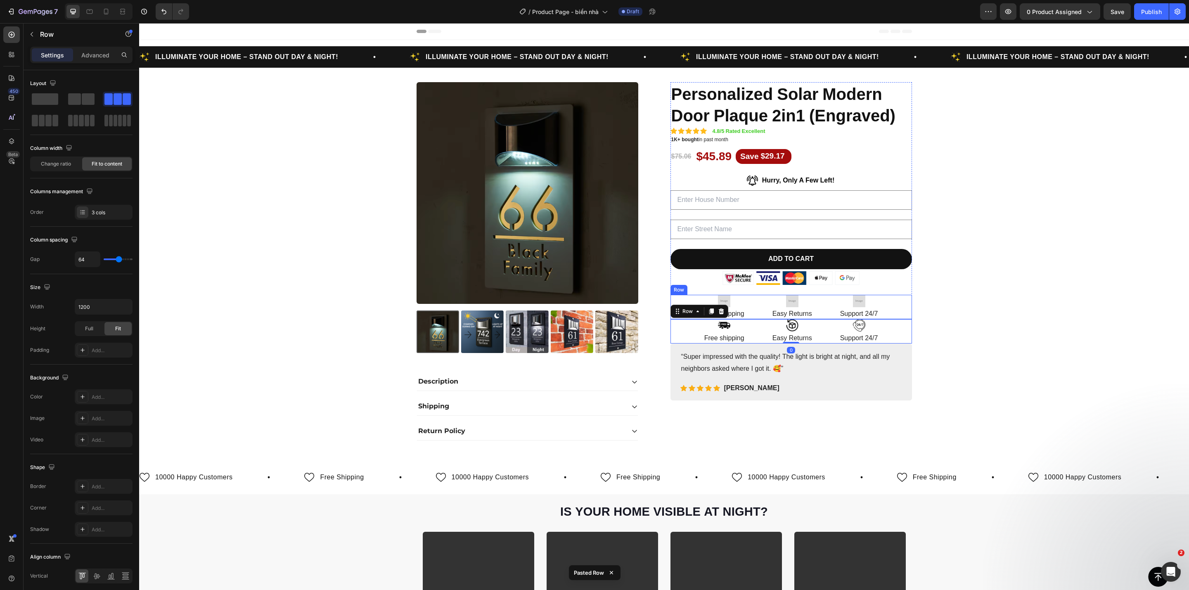
click at [881, 306] on div "Image Free shipping Text Block Image Easy Returns Text Block Image Support 24/7…" at bounding box center [791, 307] width 242 height 24
click at [718, 290] on icon at bounding box center [721, 287] width 7 height 7
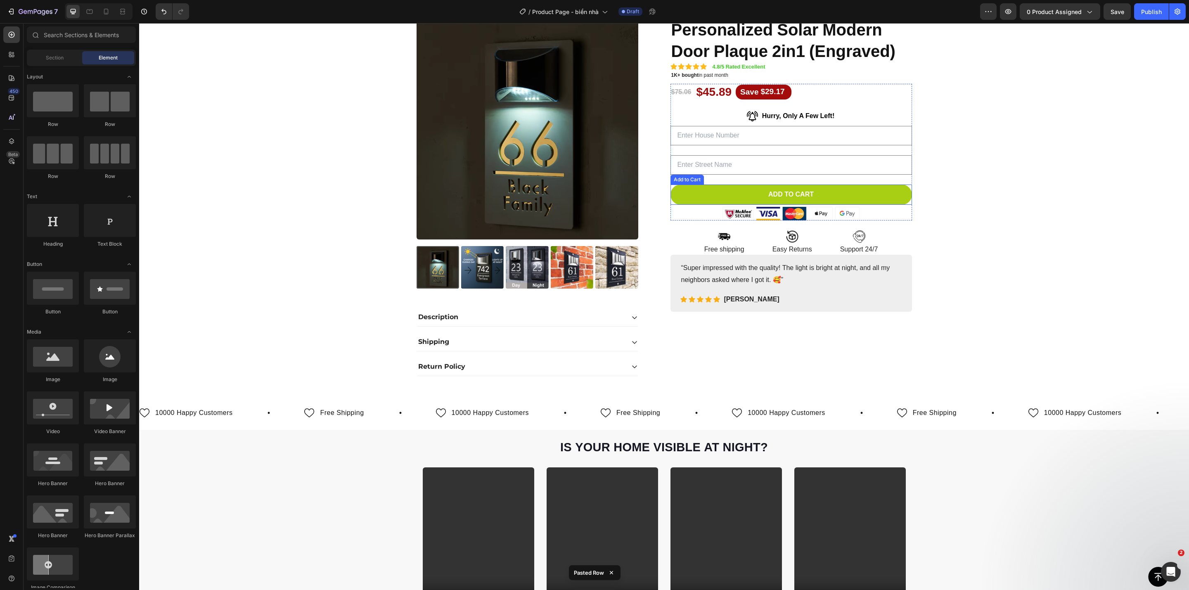
scroll to position [62, 0]
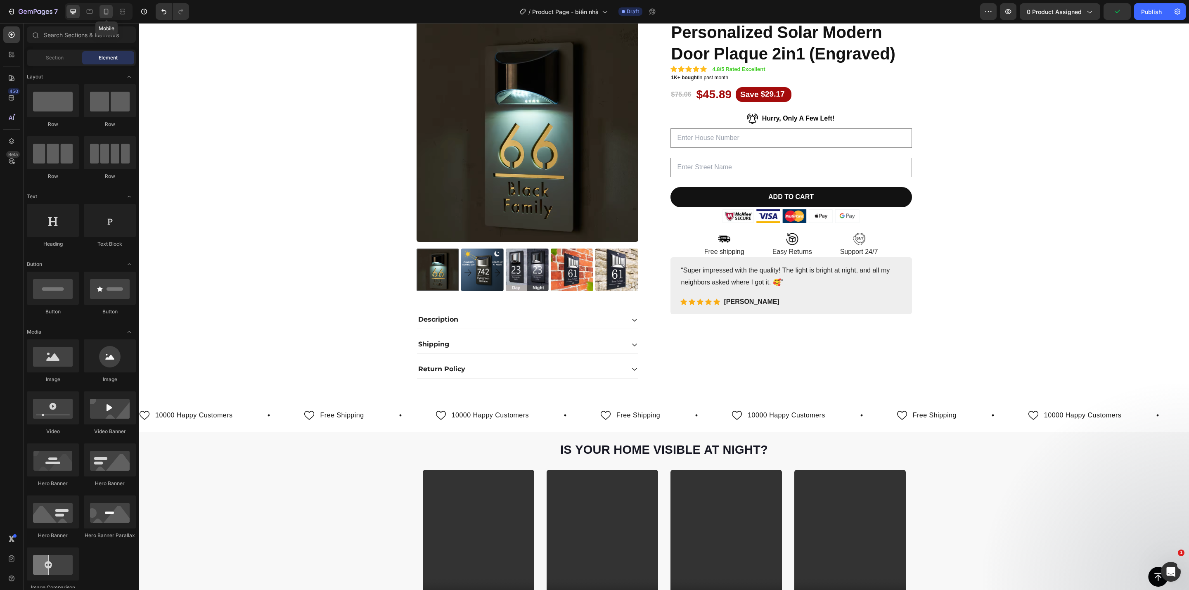
click at [104, 12] on icon at bounding box center [106, 11] width 8 height 8
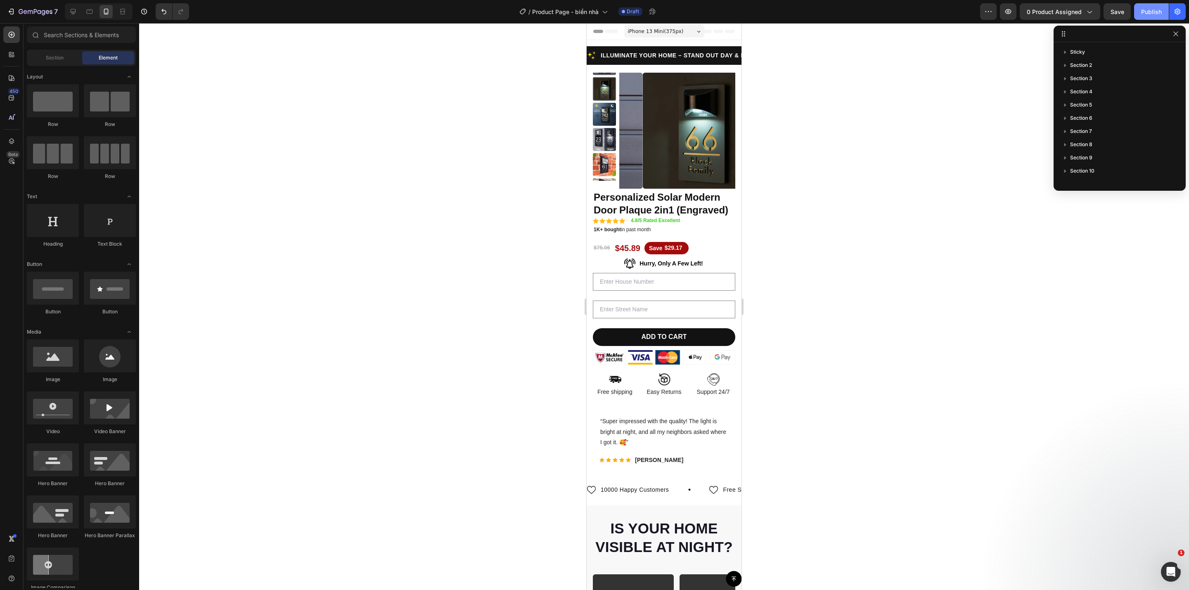
click at [1136, 9] on button "Publish" at bounding box center [1151, 11] width 35 height 17
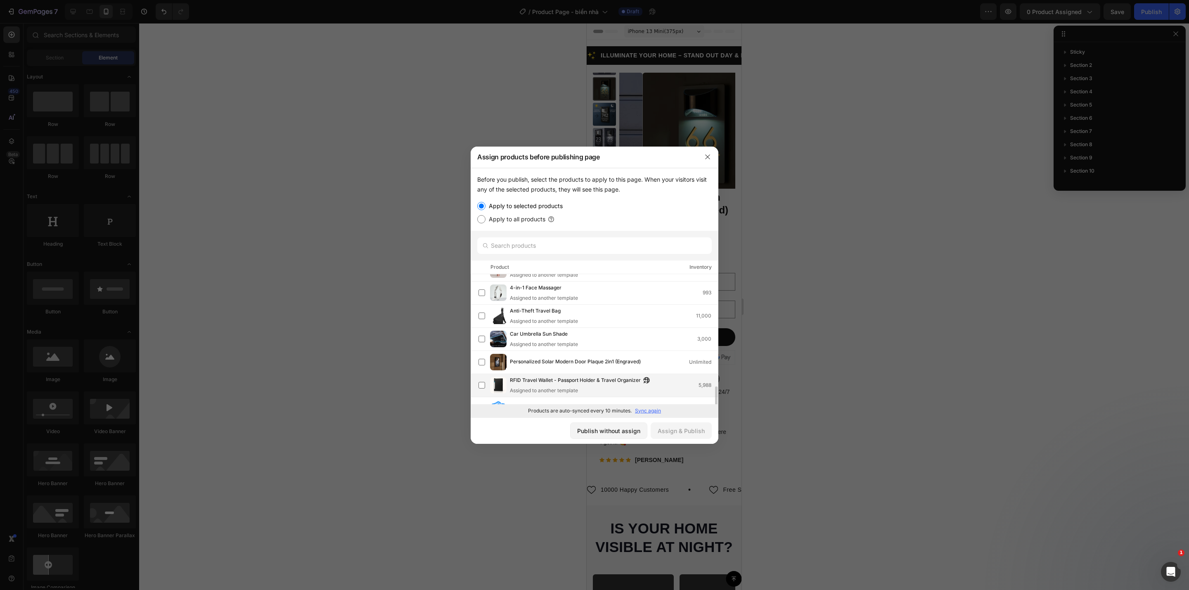
scroll to position [124, 0]
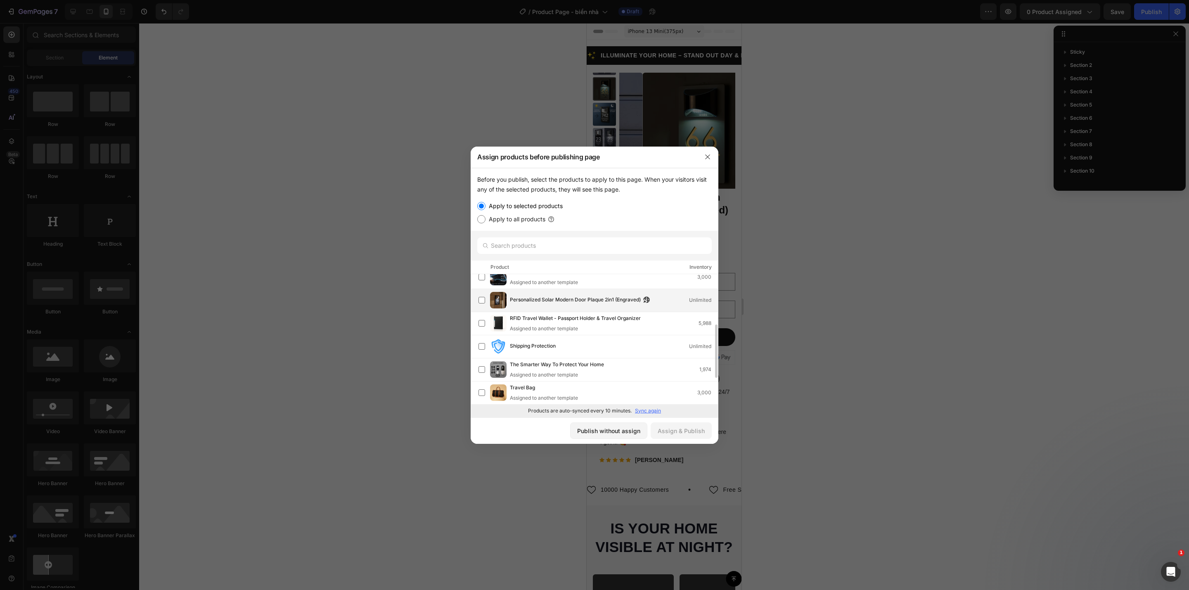
click at [546, 294] on div "Personalized Solar Modern Door Plaque 2in1 (Engraved) Unlimited" at bounding box center [598, 300] width 239 height 17
click at [675, 431] on div "Assign & Publish" at bounding box center [681, 430] width 47 height 9
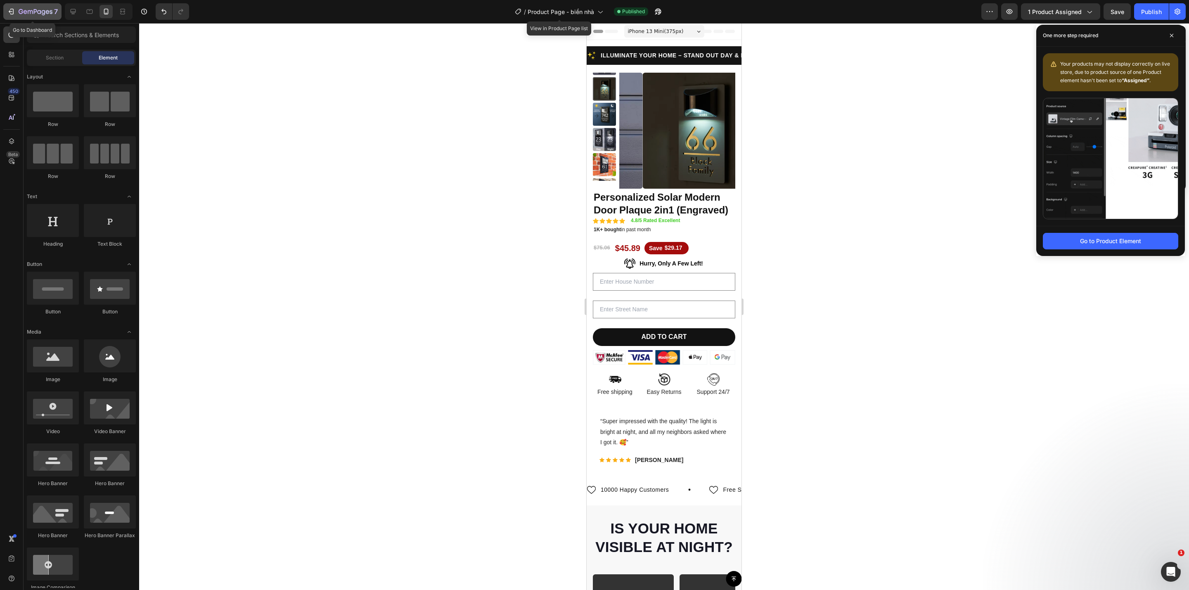
click at [9, 12] on icon "button" at bounding box center [11, 11] width 8 height 8
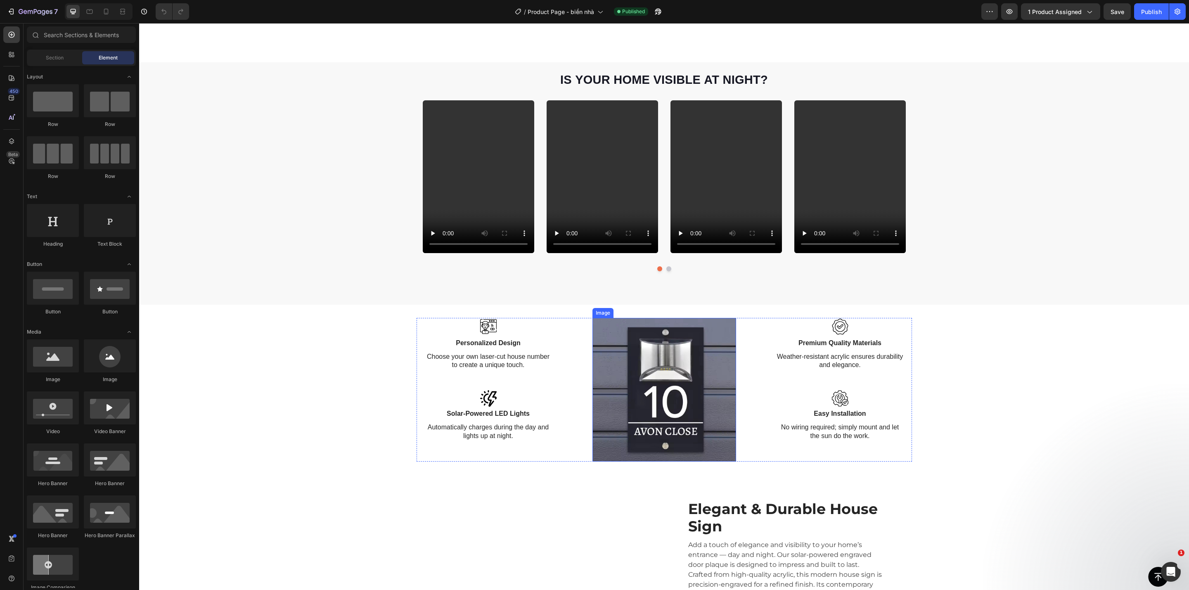
scroll to position [619, 0]
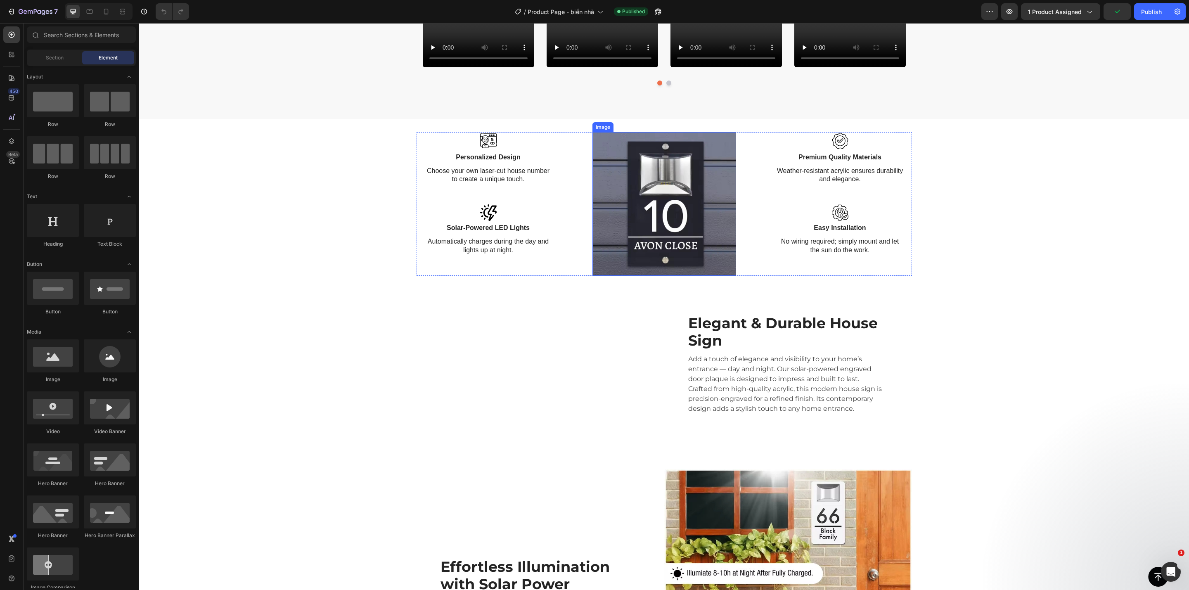
click at [677, 227] on img at bounding box center [664, 204] width 144 height 144
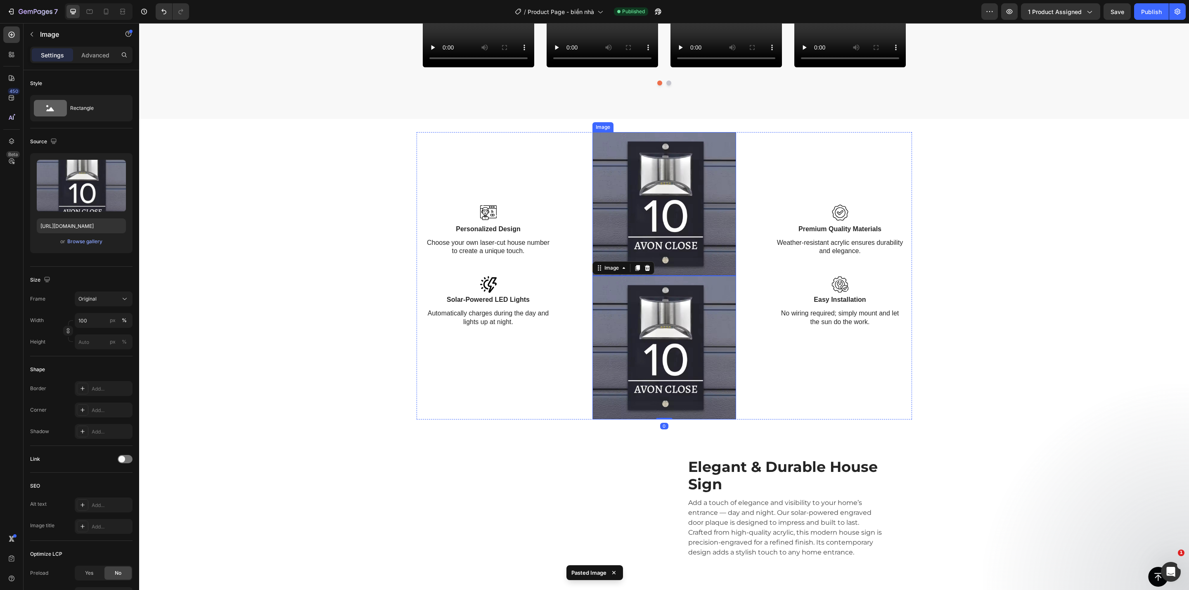
click at [694, 150] on img at bounding box center [664, 204] width 144 height 144
click at [644, 124] on icon at bounding box center [646, 124] width 5 height 6
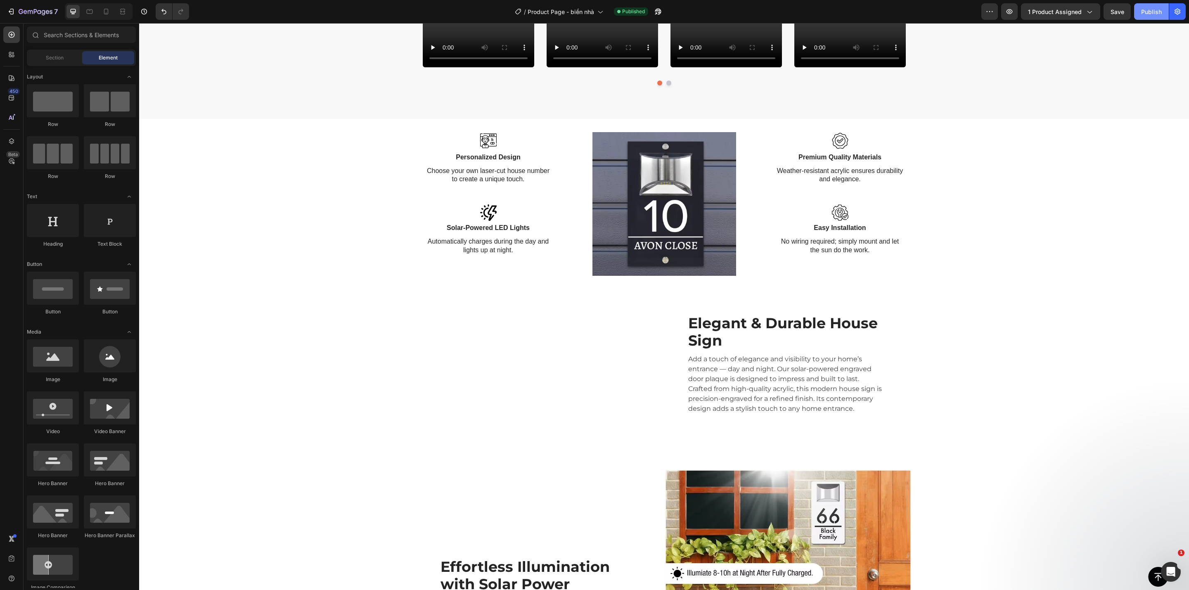
click at [1145, 12] on div "Publish" at bounding box center [1151, 11] width 21 height 9
click at [7, 15] on icon "button" at bounding box center [11, 11] width 8 height 8
